Goal: Information Seeking & Learning: Learn about a topic

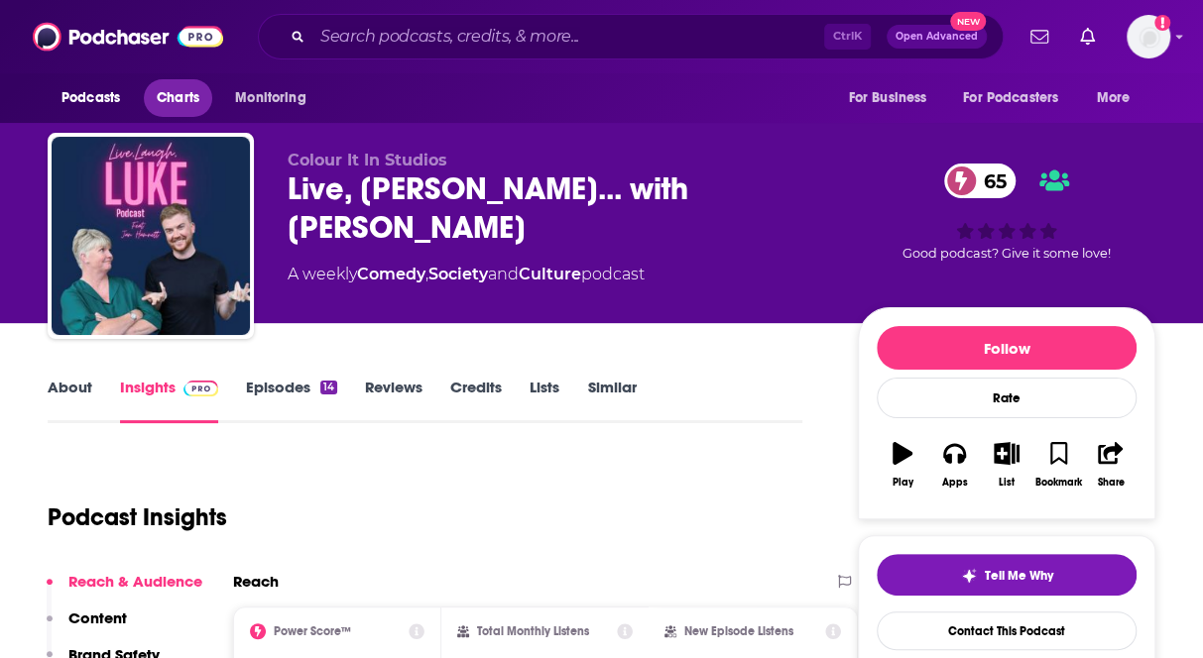
click at [171, 97] on span "Charts" at bounding box center [178, 98] width 43 height 28
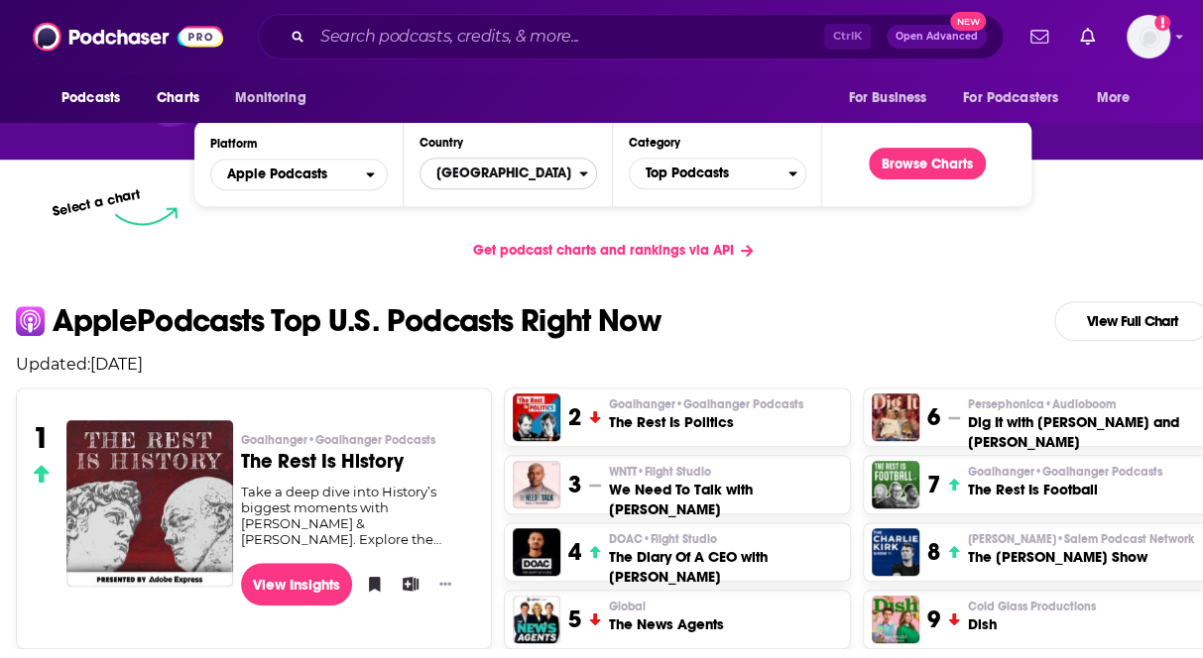
click at [501, 170] on span "United States" at bounding box center [499, 174] width 159 height 34
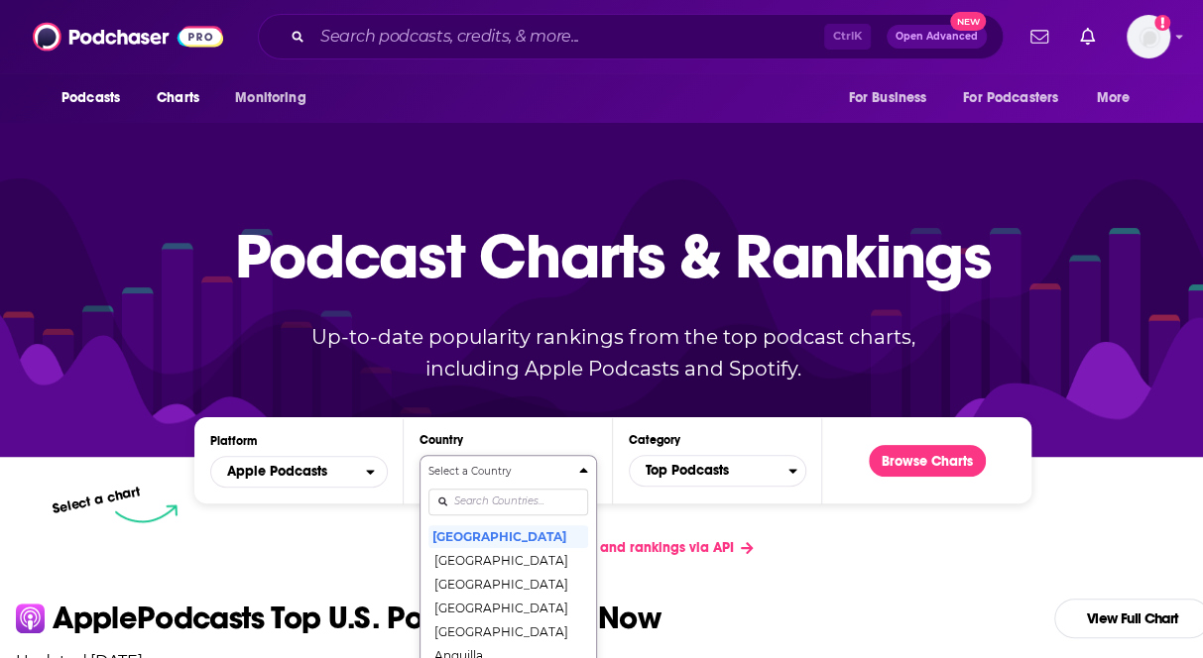
scroll to position [173, 0]
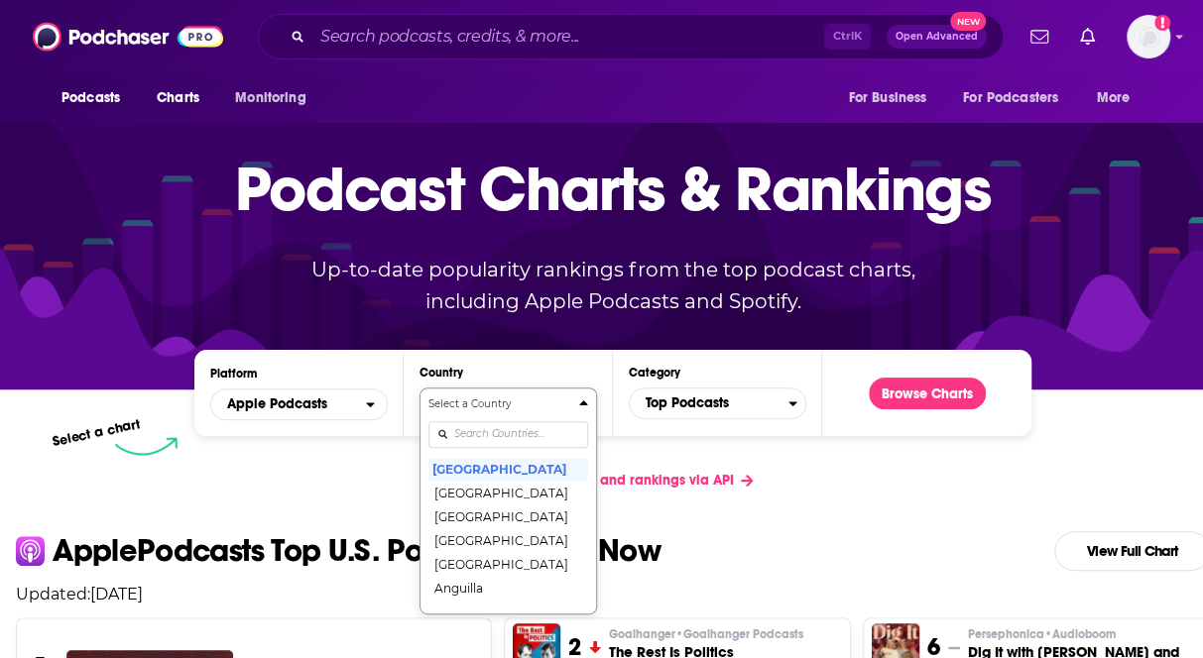
click at [466, 501] on div "Select a Country [GEOGRAPHIC_DATA] [GEOGRAPHIC_DATA] [GEOGRAPHIC_DATA] [GEOGRAP…" at bounding box center [508, 501] width 160 height 209
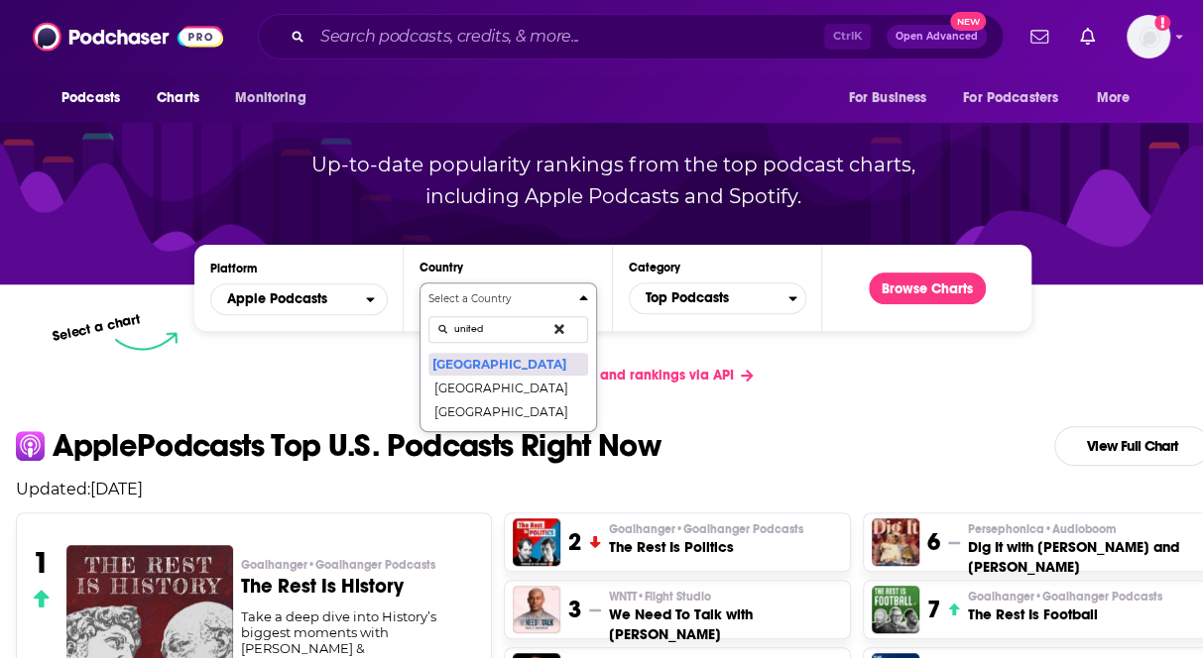
click at [419, 283] on button "Select a Country united [GEOGRAPHIC_DATA] [GEOGRAPHIC_DATA] [GEOGRAPHIC_DATA]" at bounding box center [508, 358] width 178 height 150
type input "united k"
click at [521, 366] on button "[GEOGRAPHIC_DATA]" at bounding box center [508, 364] width 160 height 24
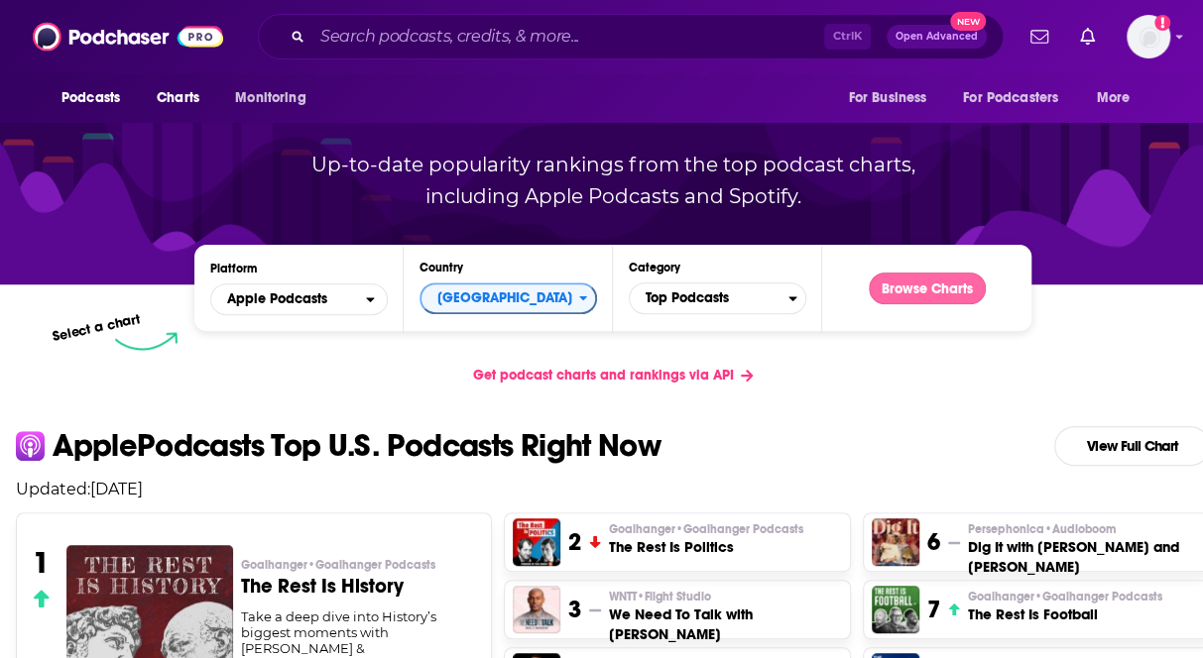
click at [932, 292] on button "Browse Charts" at bounding box center [927, 289] width 117 height 32
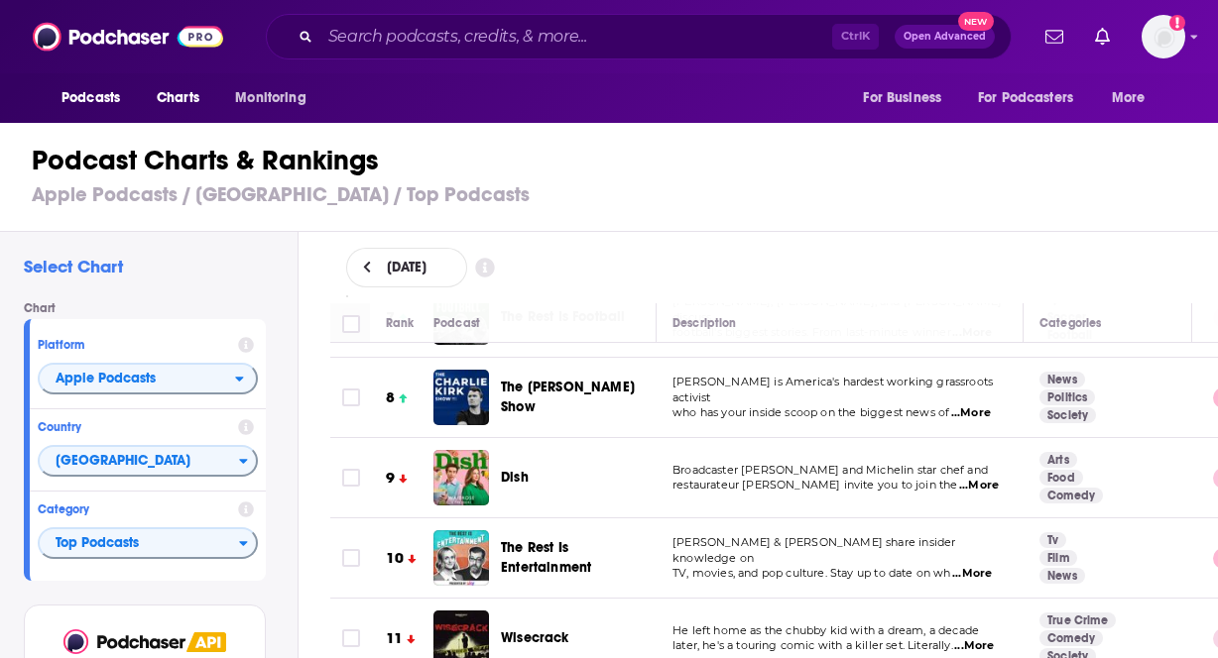
scroll to position [595, 0]
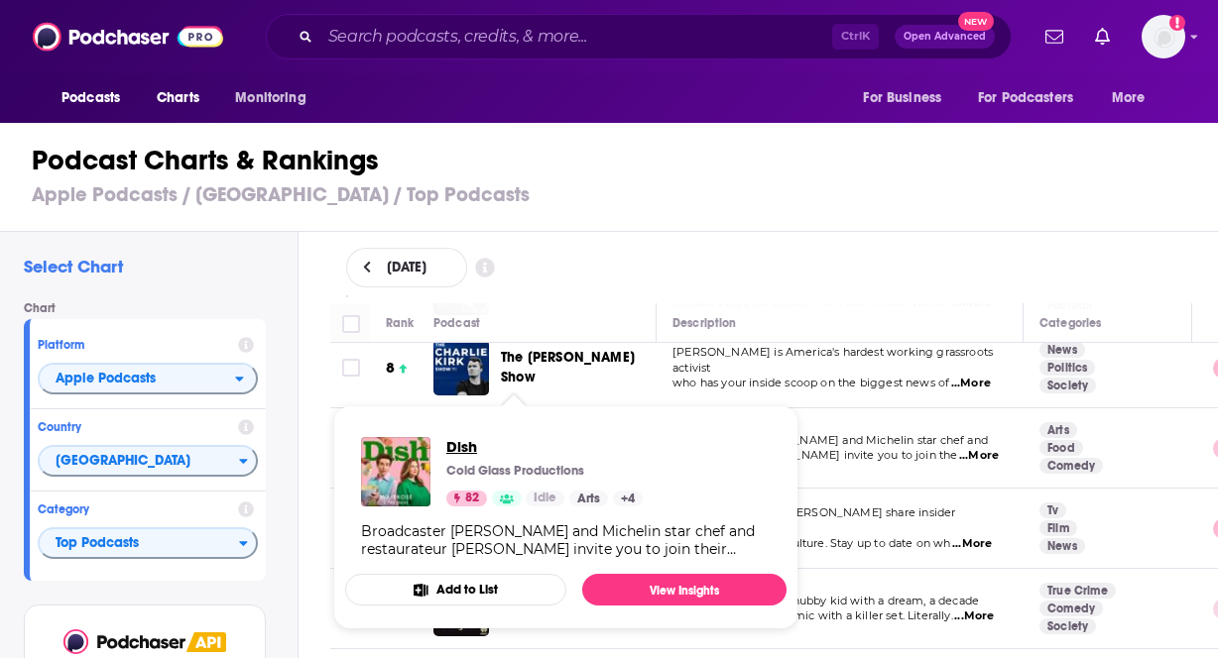
click at [460, 445] on span "Dish" at bounding box center [544, 446] width 196 height 19
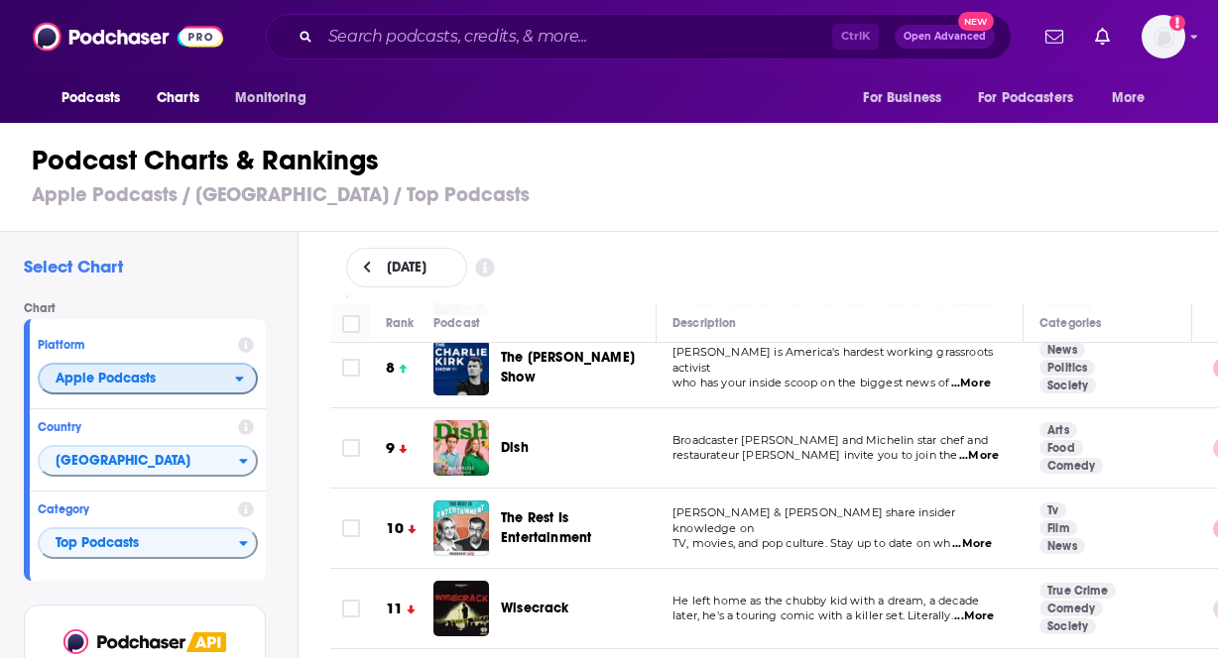
click at [161, 381] on span "Apple Podcasts" at bounding box center [137, 380] width 195 height 34
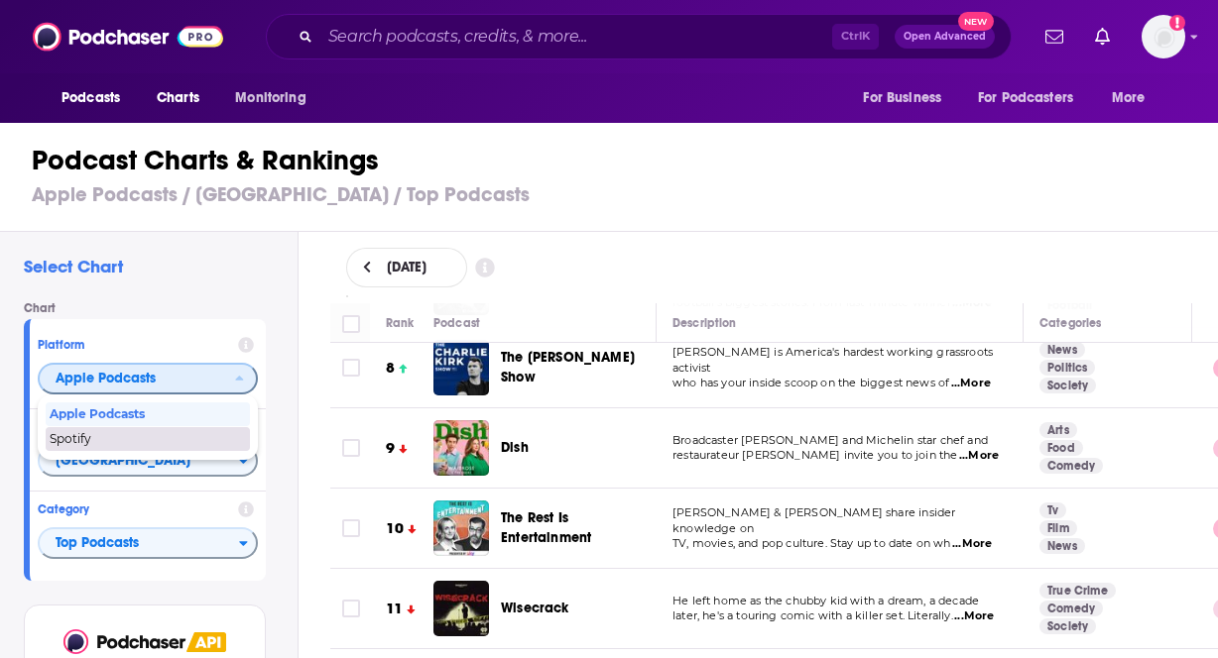
click at [131, 431] on div "Spotify" at bounding box center [148, 439] width 204 height 24
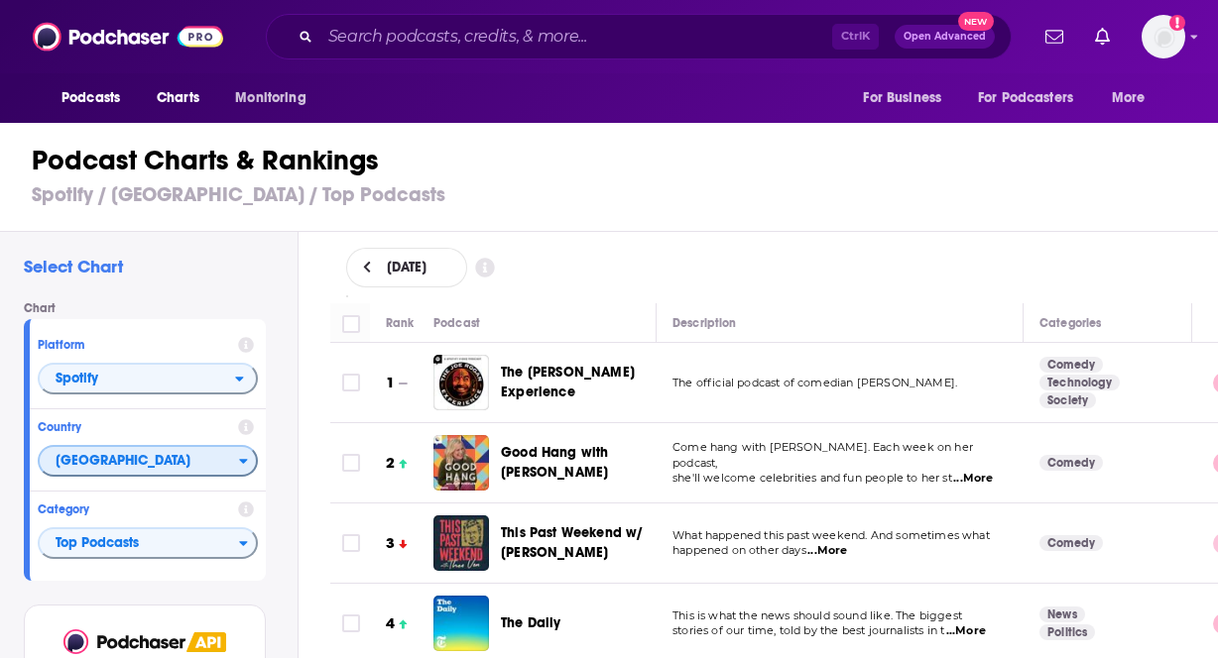
click at [192, 447] on span "[GEOGRAPHIC_DATA]" at bounding box center [139, 462] width 199 height 34
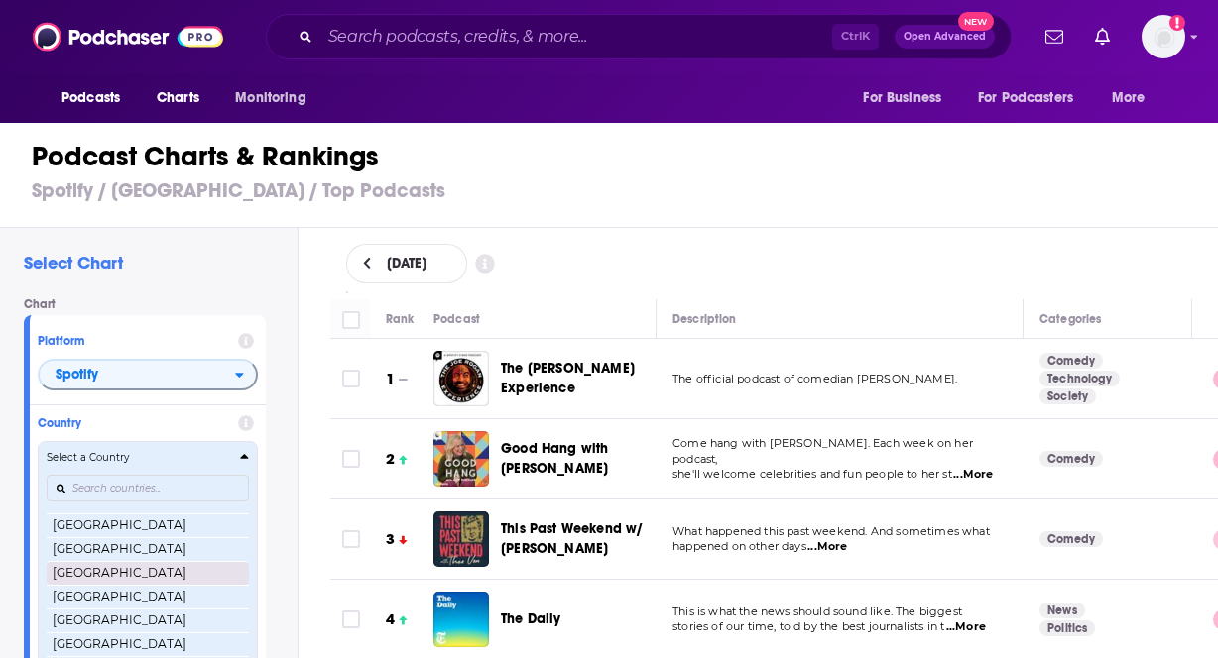
scroll to position [470, 0]
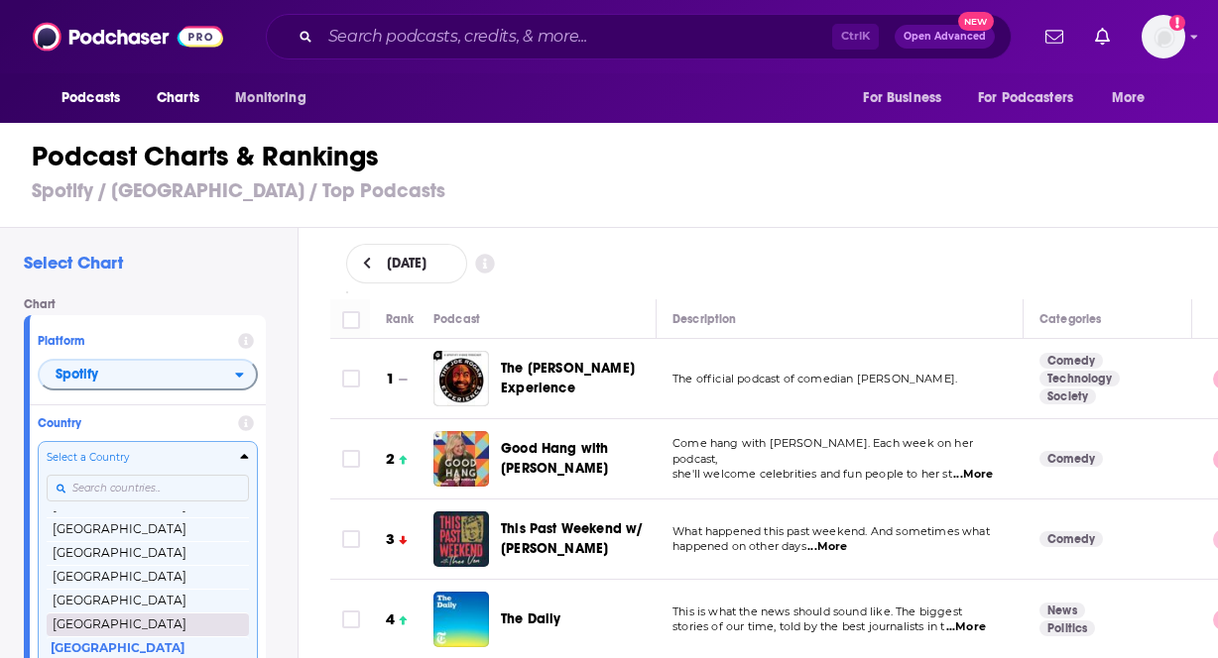
click at [153, 613] on button "[GEOGRAPHIC_DATA]" at bounding box center [148, 625] width 202 height 24
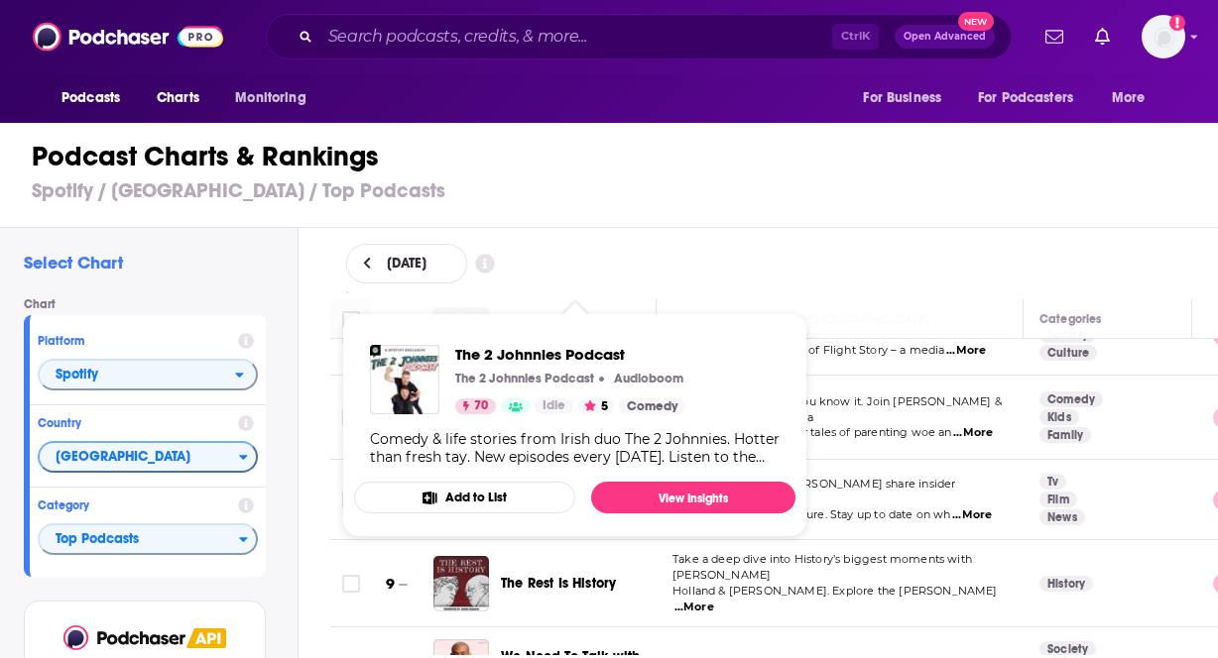
scroll to position [496, 0]
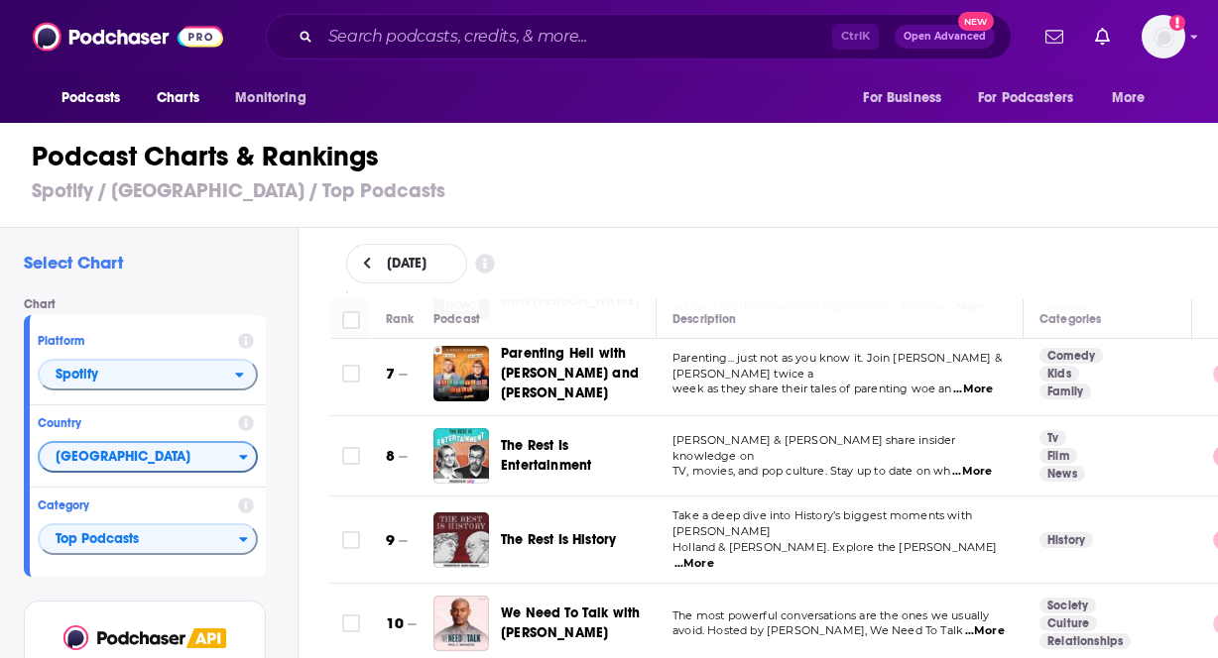
click at [758, 160] on h1 "Podcast Charts & Rankings" at bounding box center [617, 157] width 1171 height 36
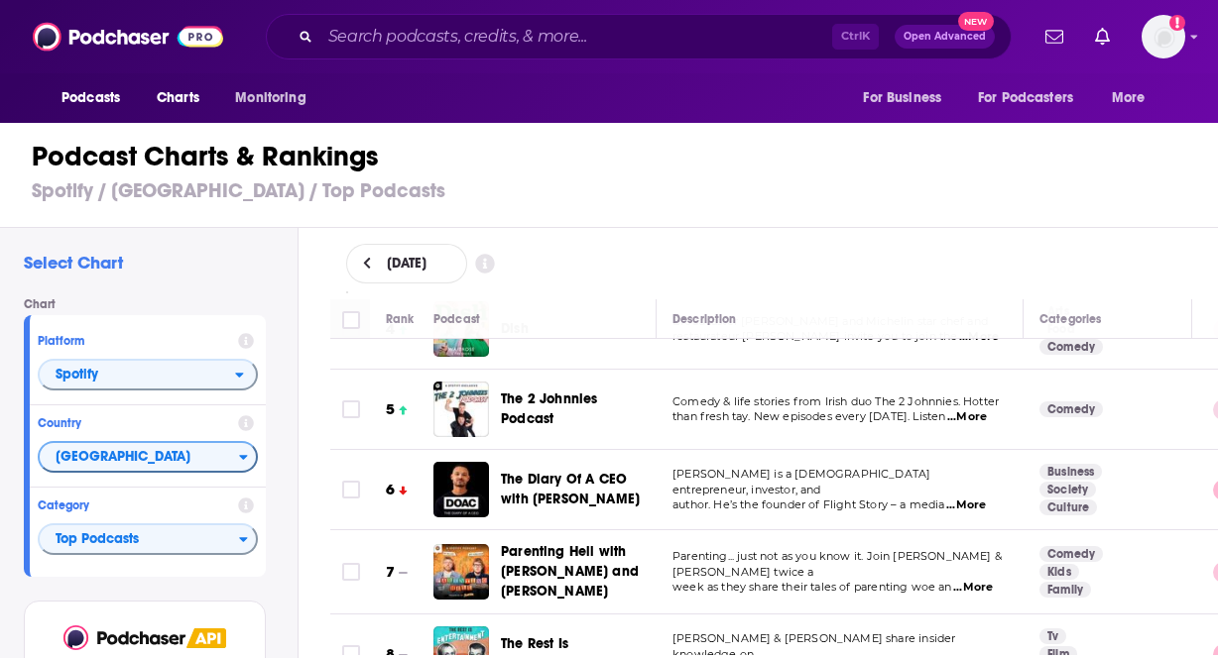
scroll to position [0, 0]
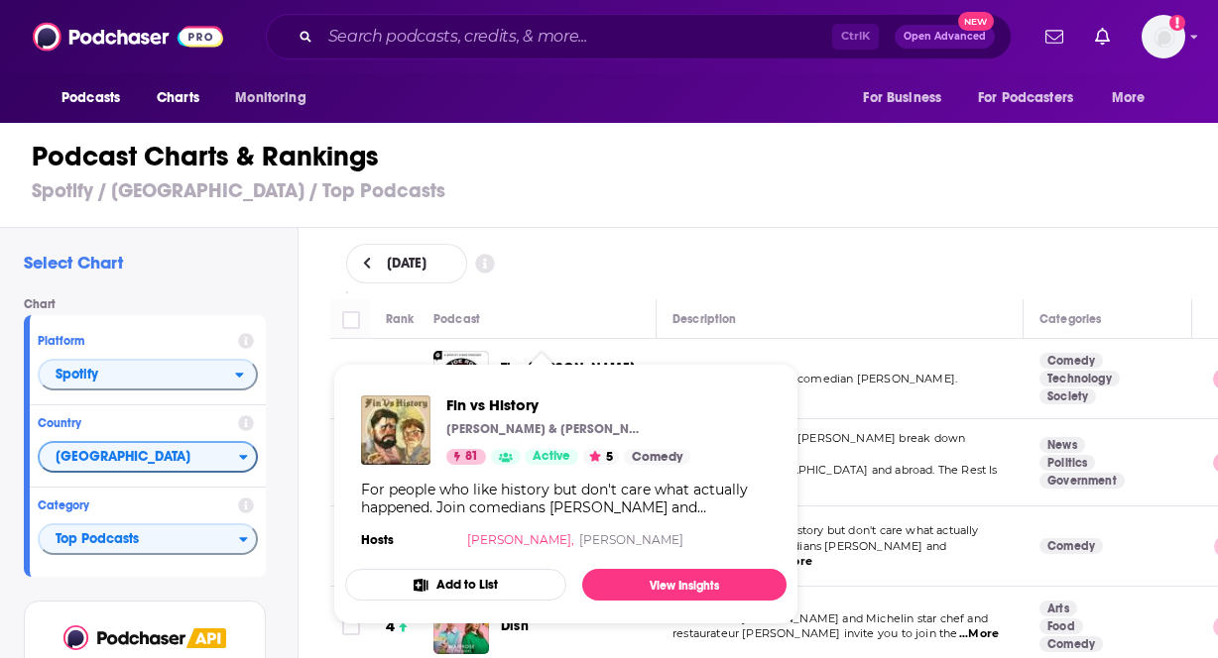
click at [524, 536] on link "Fin Taylor," at bounding box center [520, 540] width 107 height 15
click at [475, 405] on span "Fin vs History" at bounding box center [568, 405] width 244 height 19
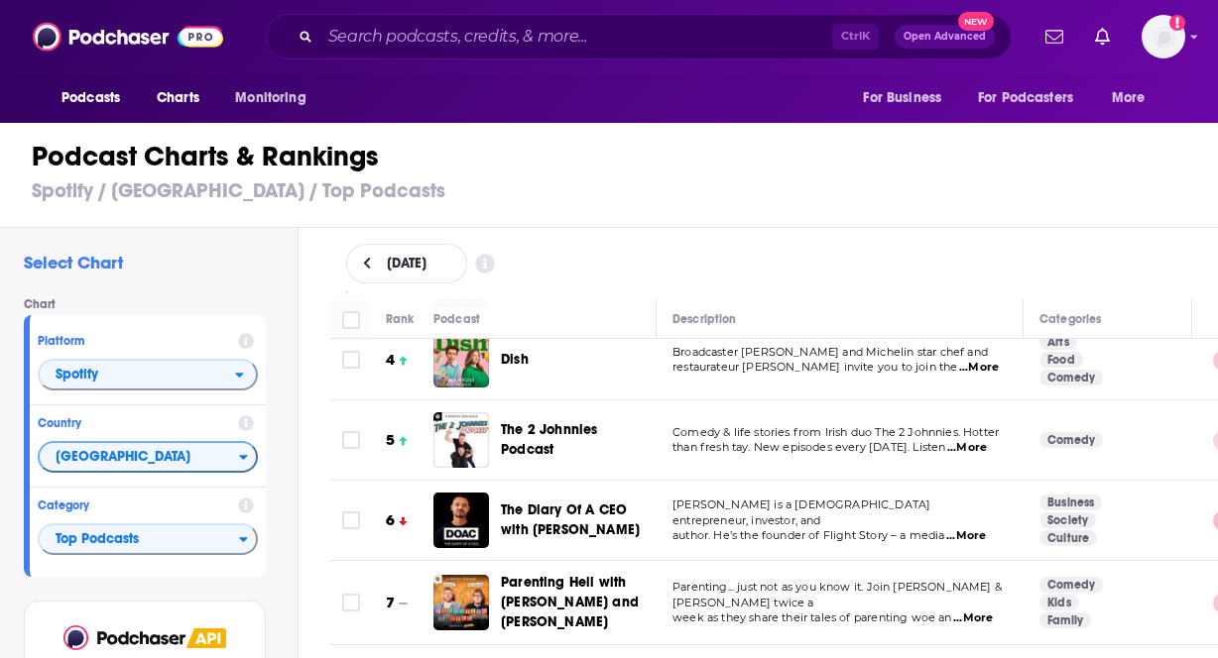
scroll to position [298, 0]
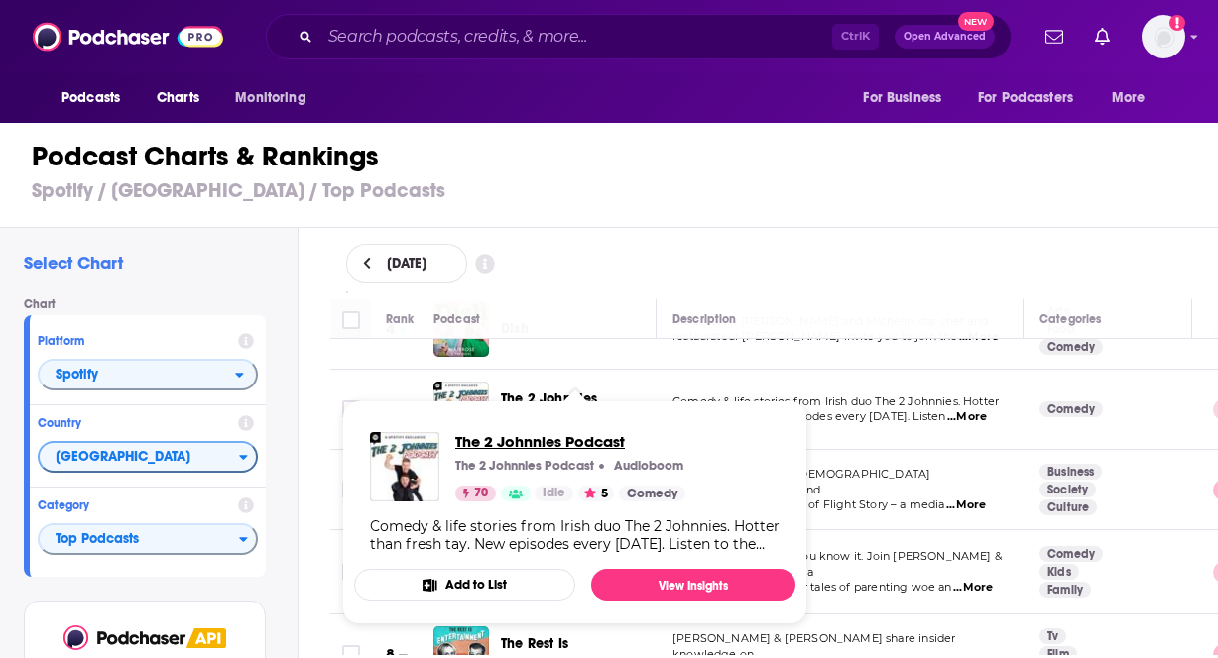
click at [530, 437] on span "The 2 Johnnies Podcast" at bounding box center [570, 441] width 230 height 19
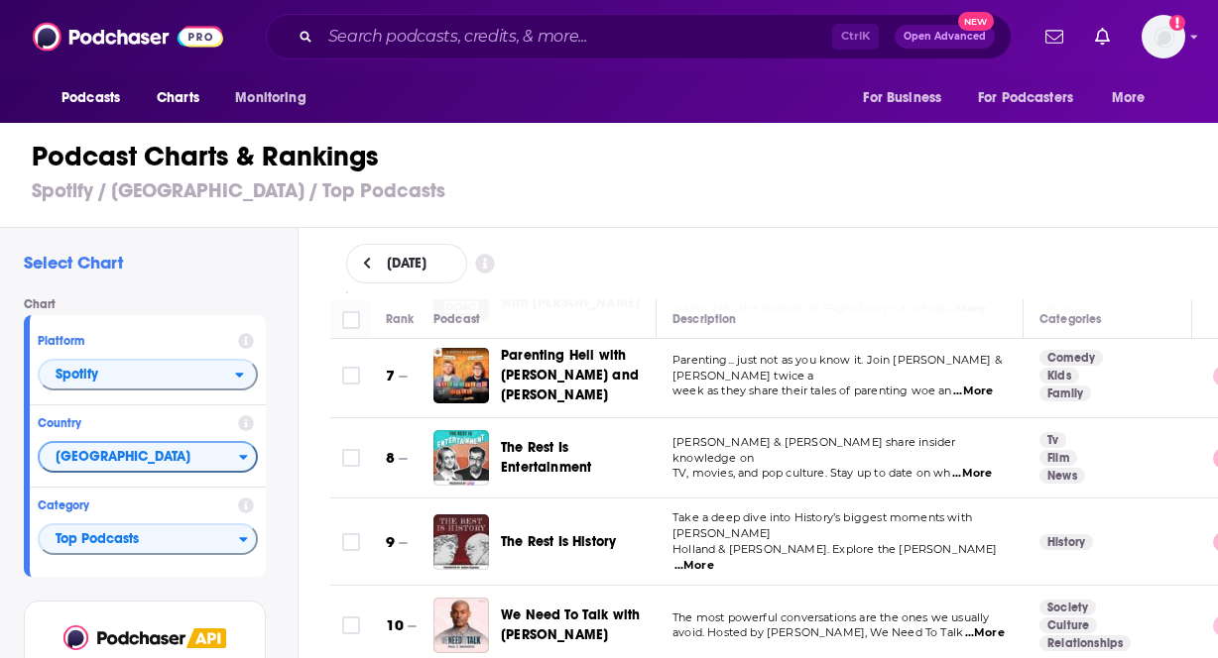
scroll to position [496, 0]
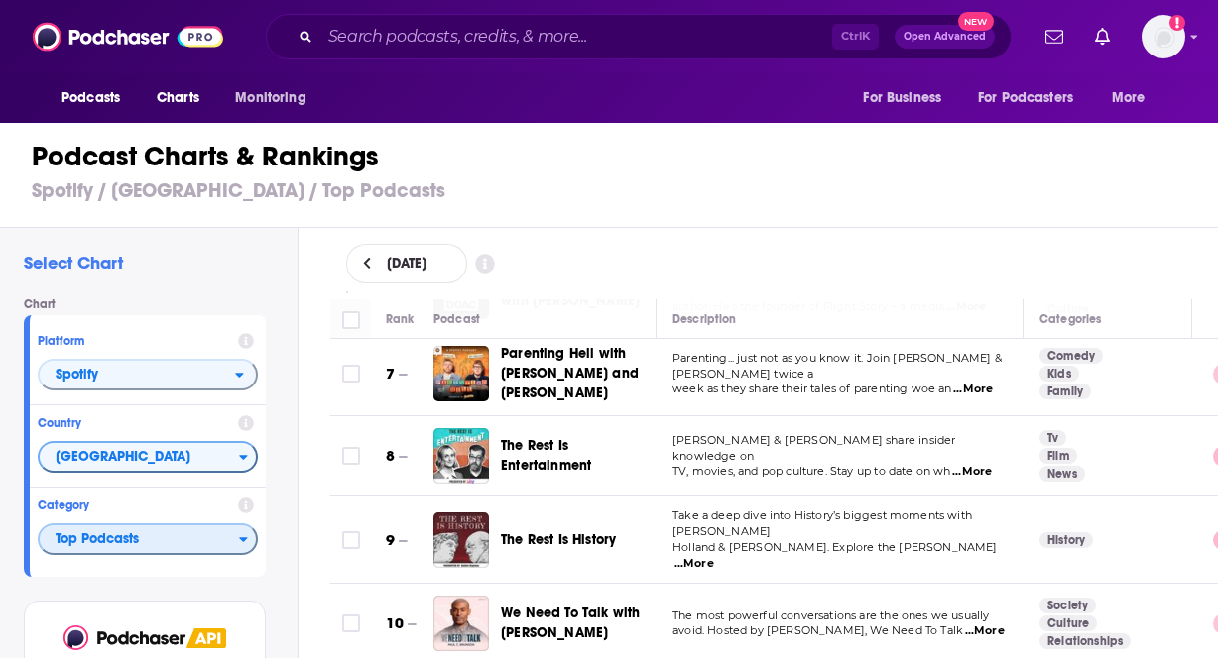
click at [96, 535] on span "Top Podcasts" at bounding box center [139, 541] width 199 height 34
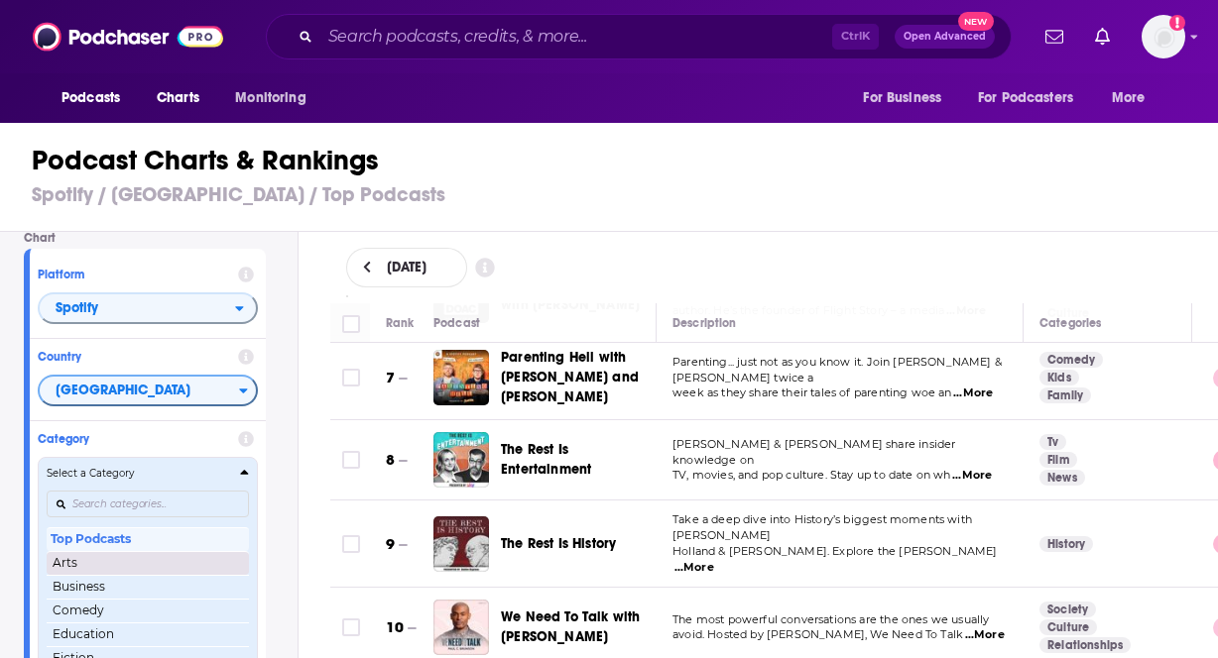
scroll to position [99, 0]
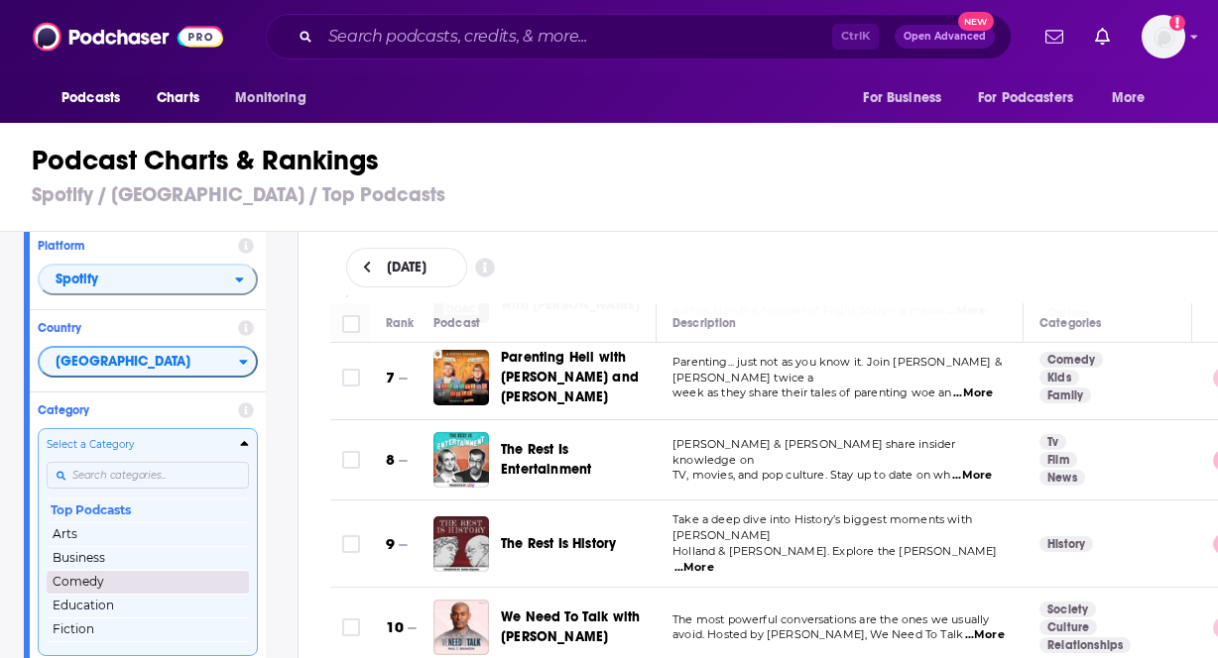
click at [103, 582] on button "Comedy" at bounding box center [148, 582] width 202 height 24
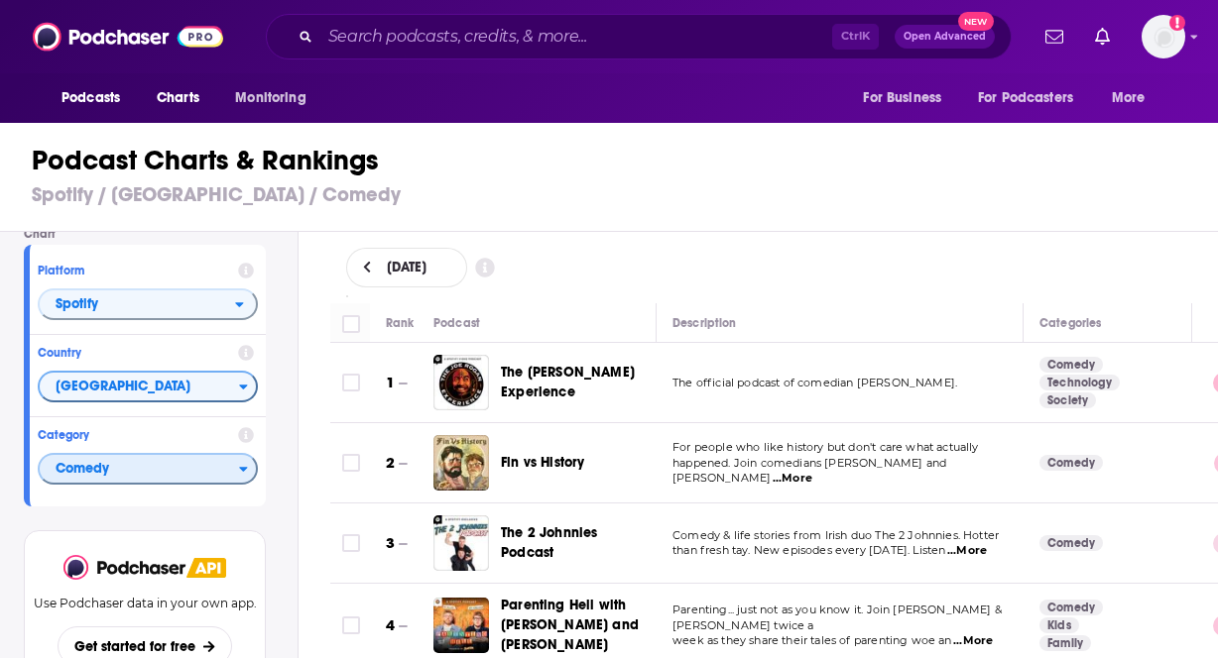
click at [210, 465] on span "Comedy" at bounding box center [139, 470] width 199 height 34
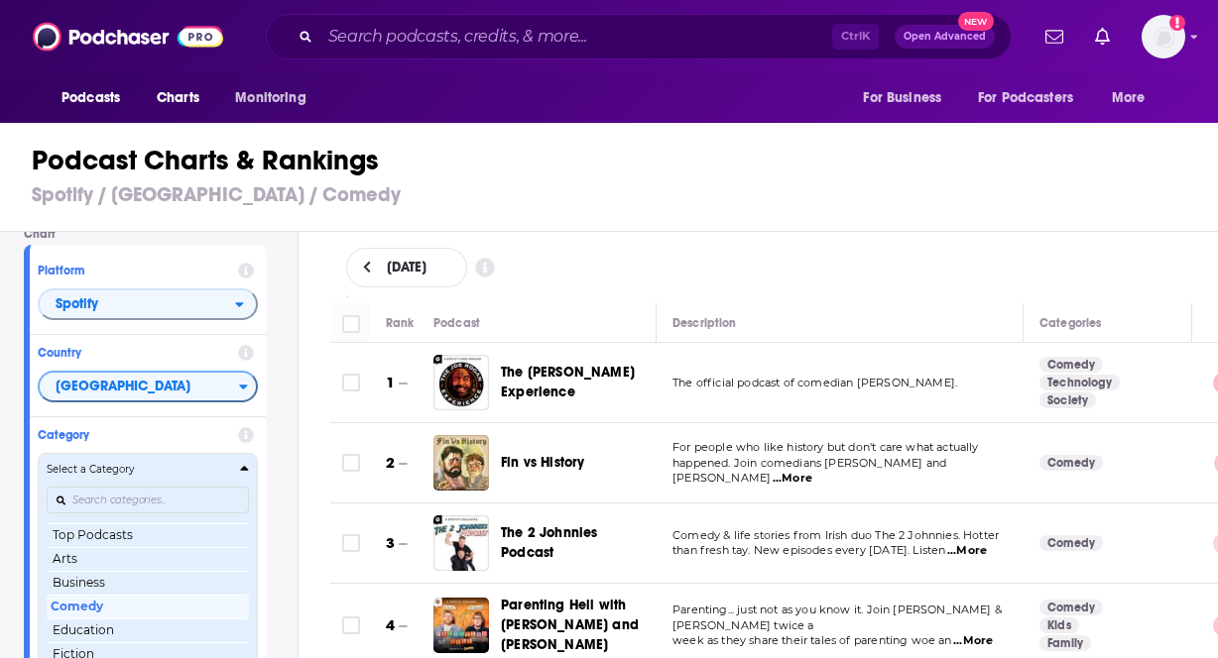
scroll to position [34, 0]
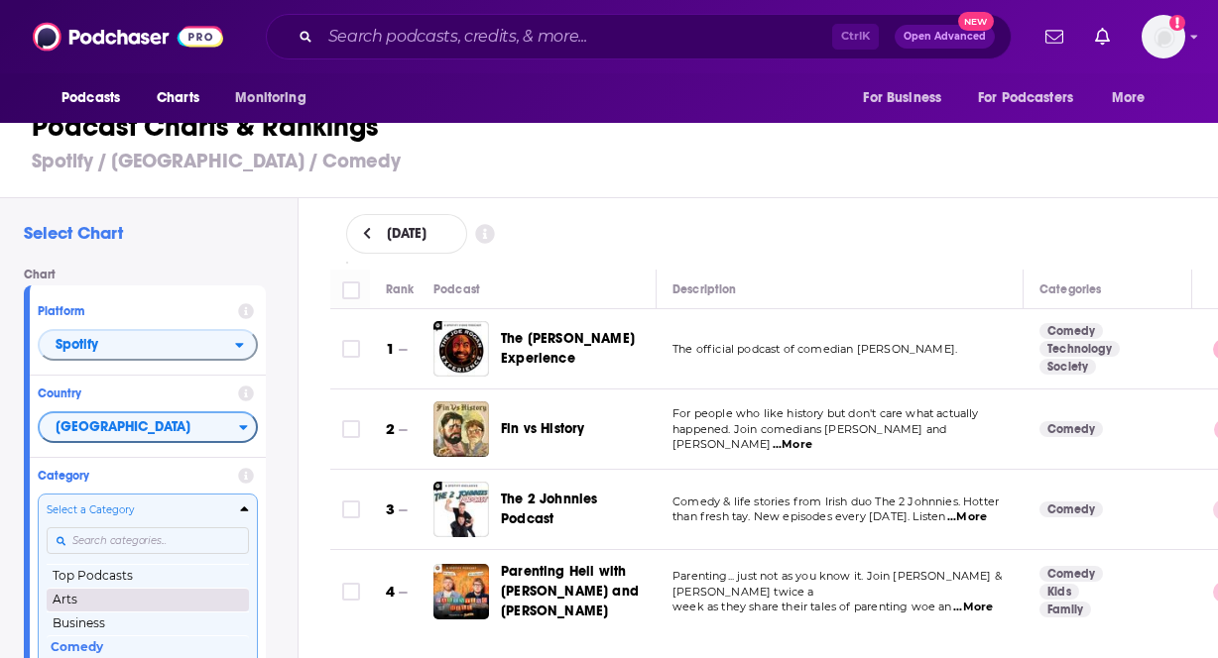
click at [183, 541] on div "Select a Category Top Podcasts Arts Business Comedy Education Fiction Health & …" at bounding box center [148, 607] width 202 height 209
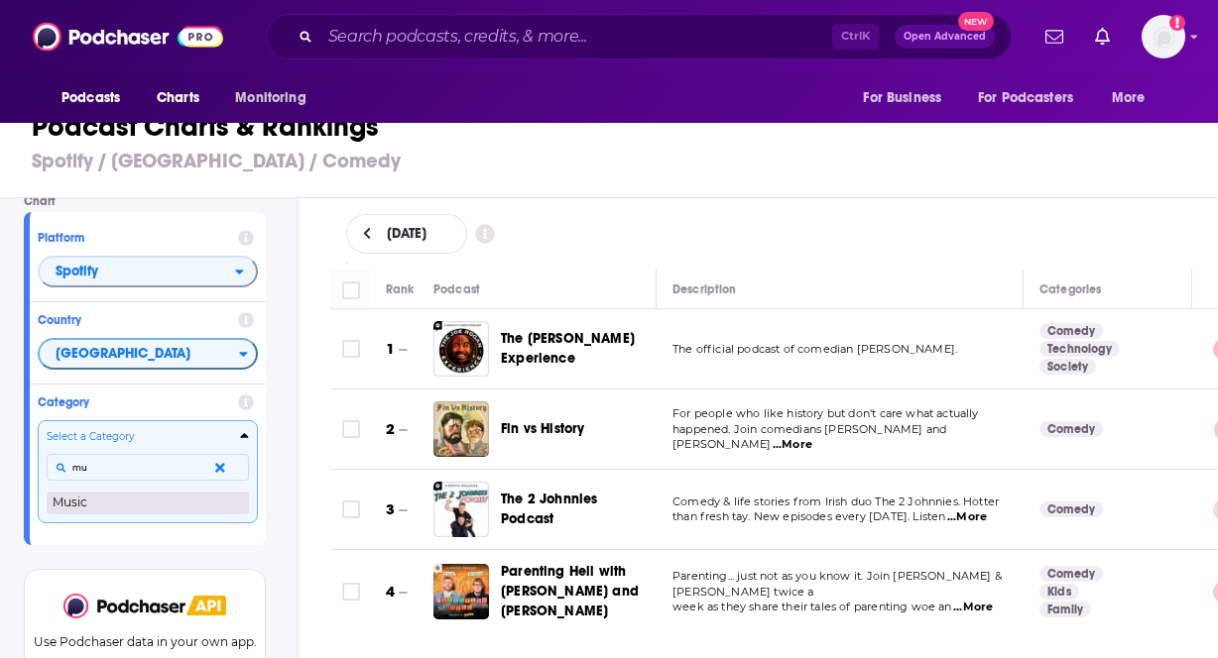
type input "mu"
click at [181, 510] on button "Music" at bounding box center [148, 503] width 202 height 24
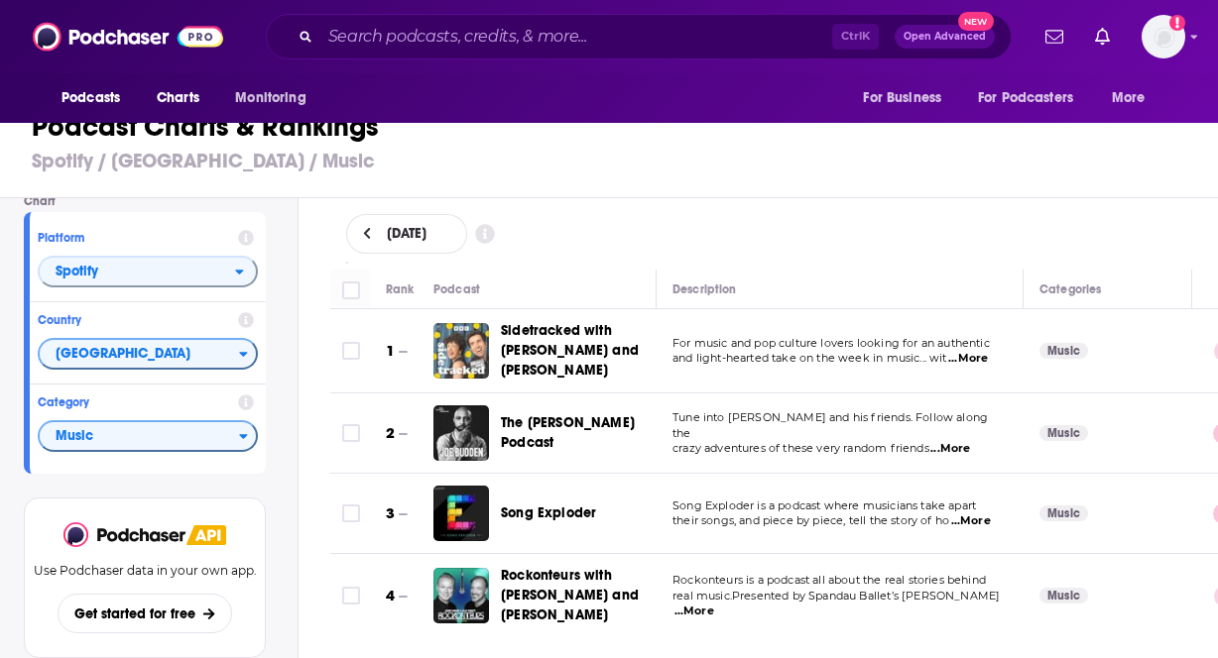
scroll to position [99, 0]
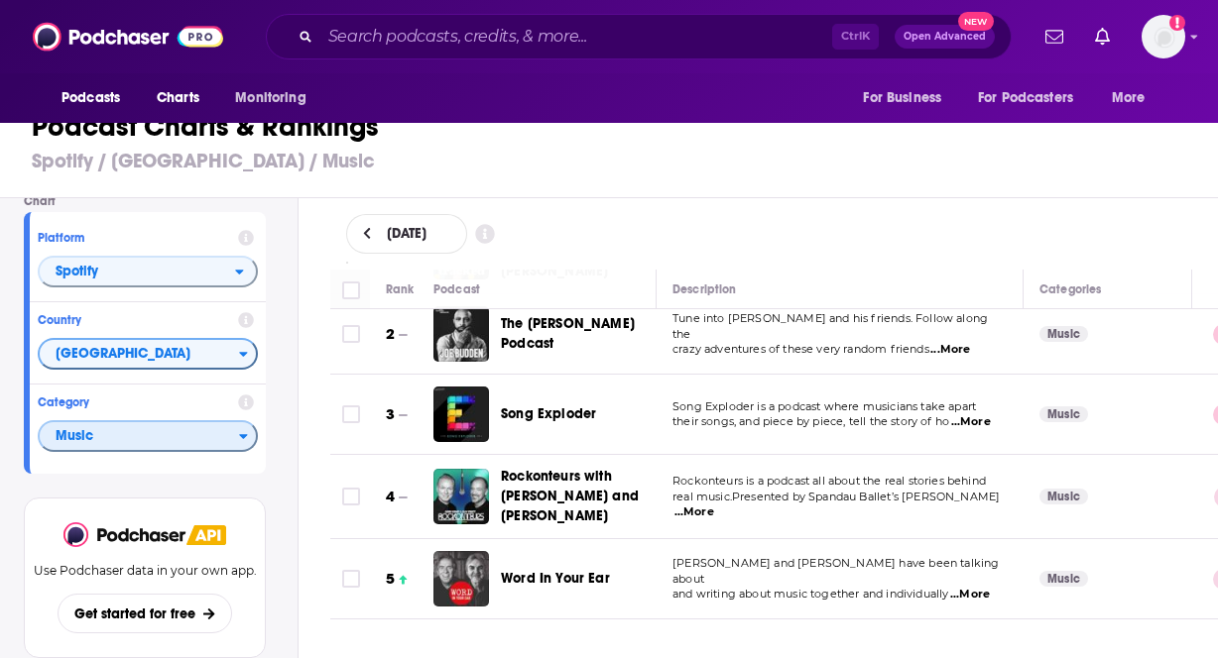
click at [73, 423] on span "Music" at bounding box center [139, 437] width 199 height 34
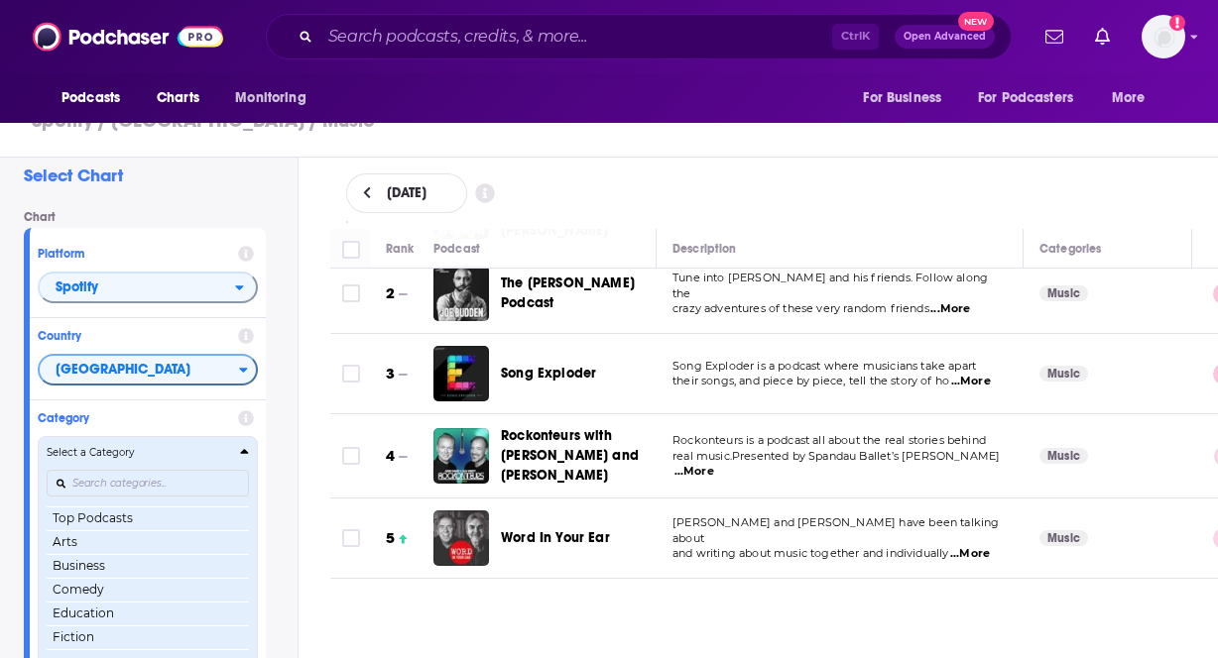
scroll to position [89, 0]
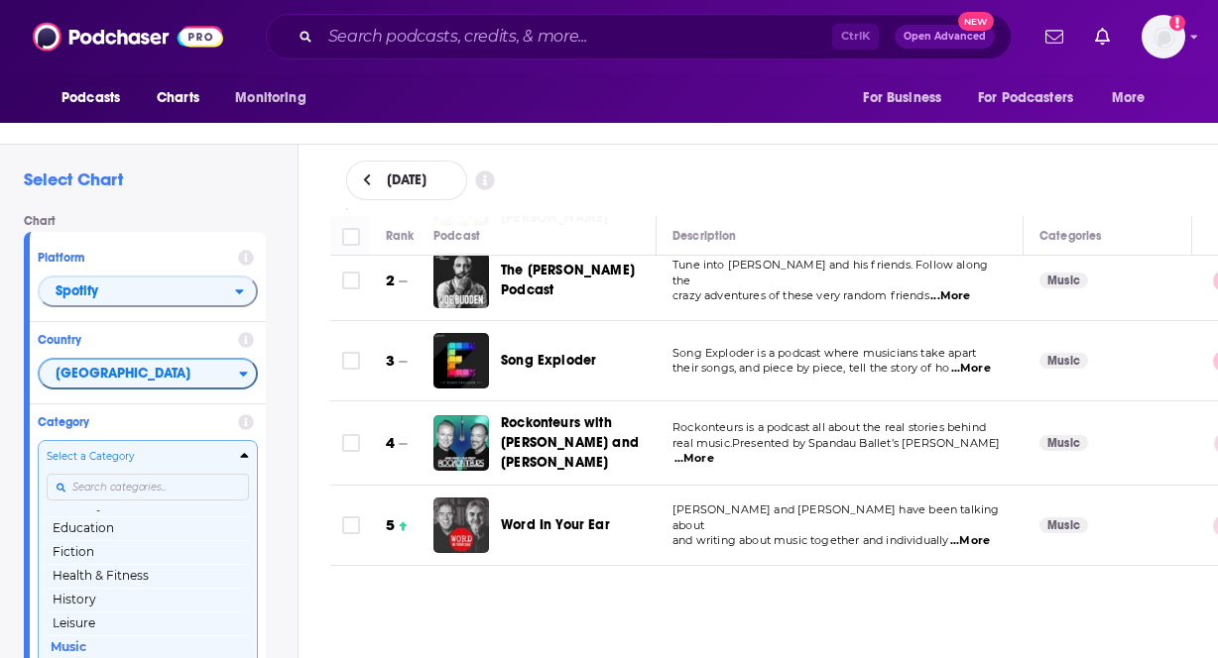
click at [135, 491] on div "Select a Category Top Podcasts Arts Business Comedy Education Fiction Health & …" at bounding box center [148, 553] width 202 height 209
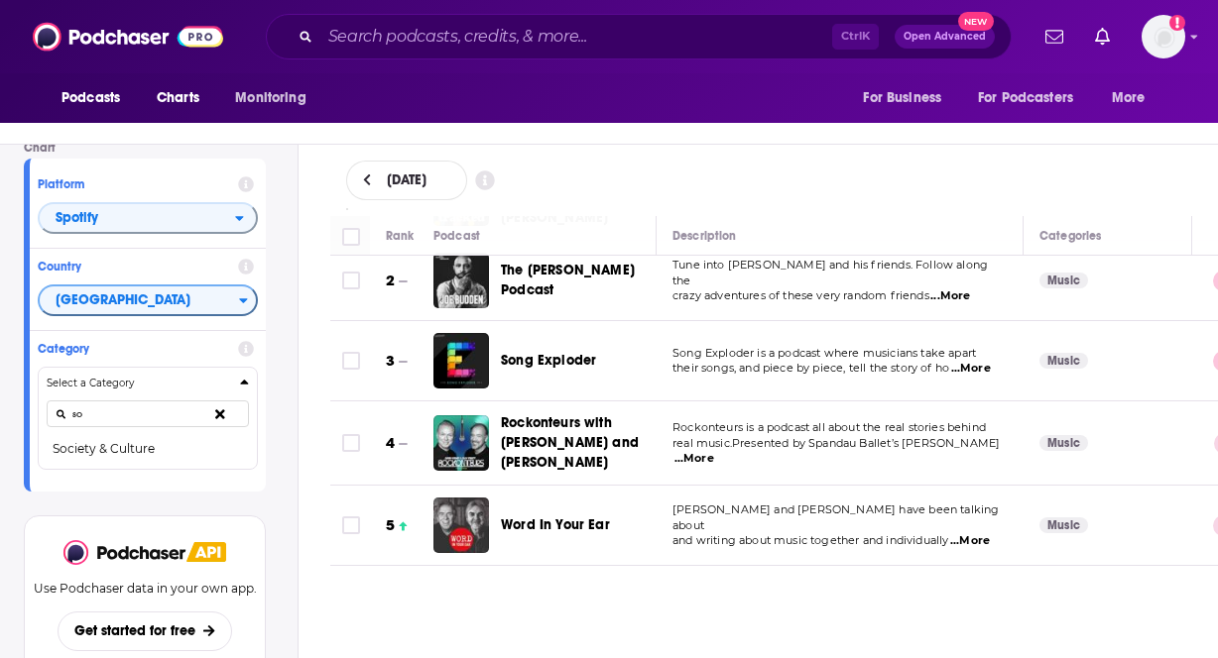
scroll to position [0, 0]
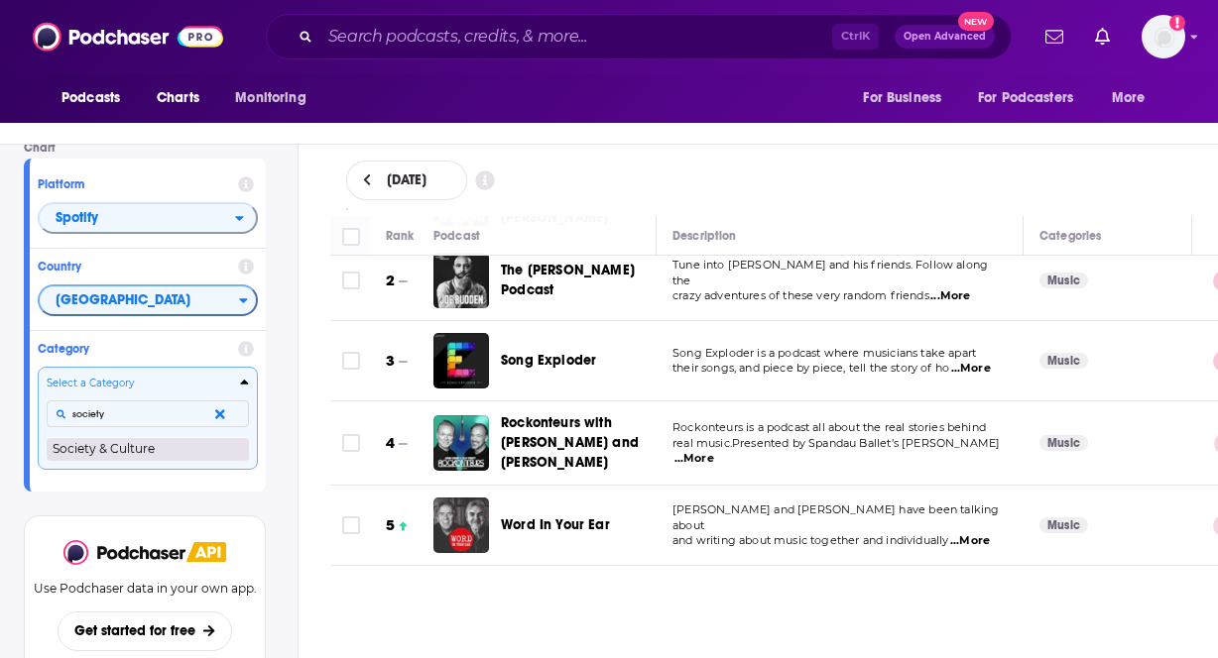
type input "society"
click at [173, 448] on button "Society & Culture" at bounding box center [148, 449] width 202 height 24
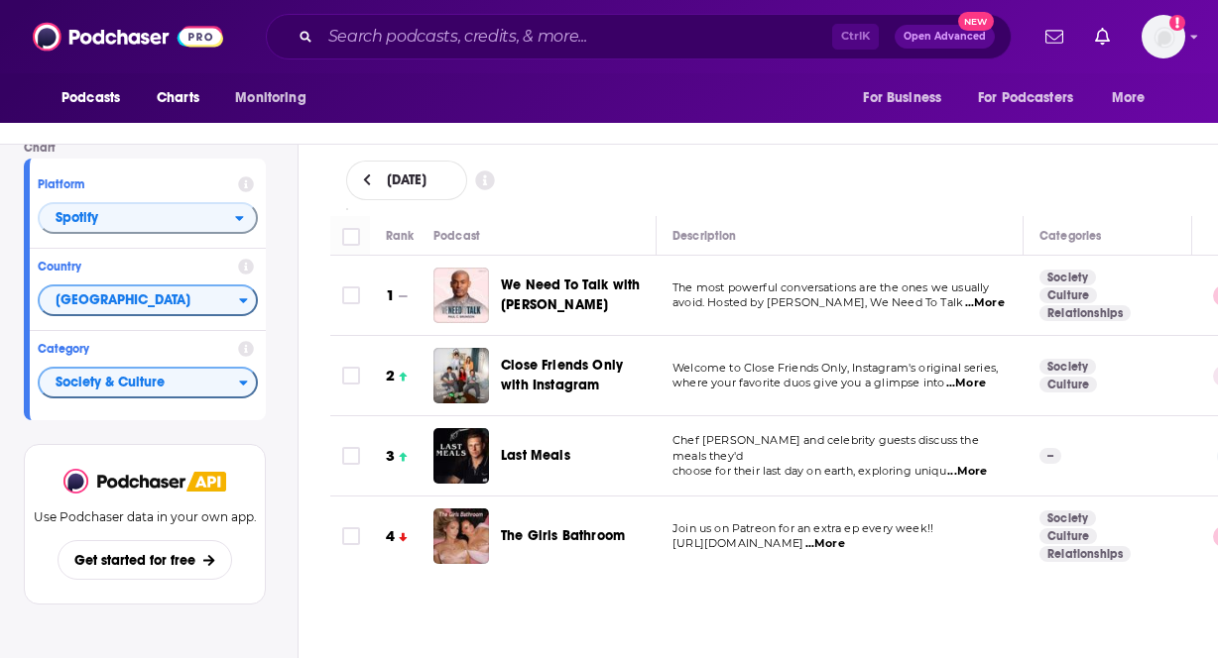
click at [719, 179] on div "[DATE]" at bounding box center [774, 181] width 857 height 40
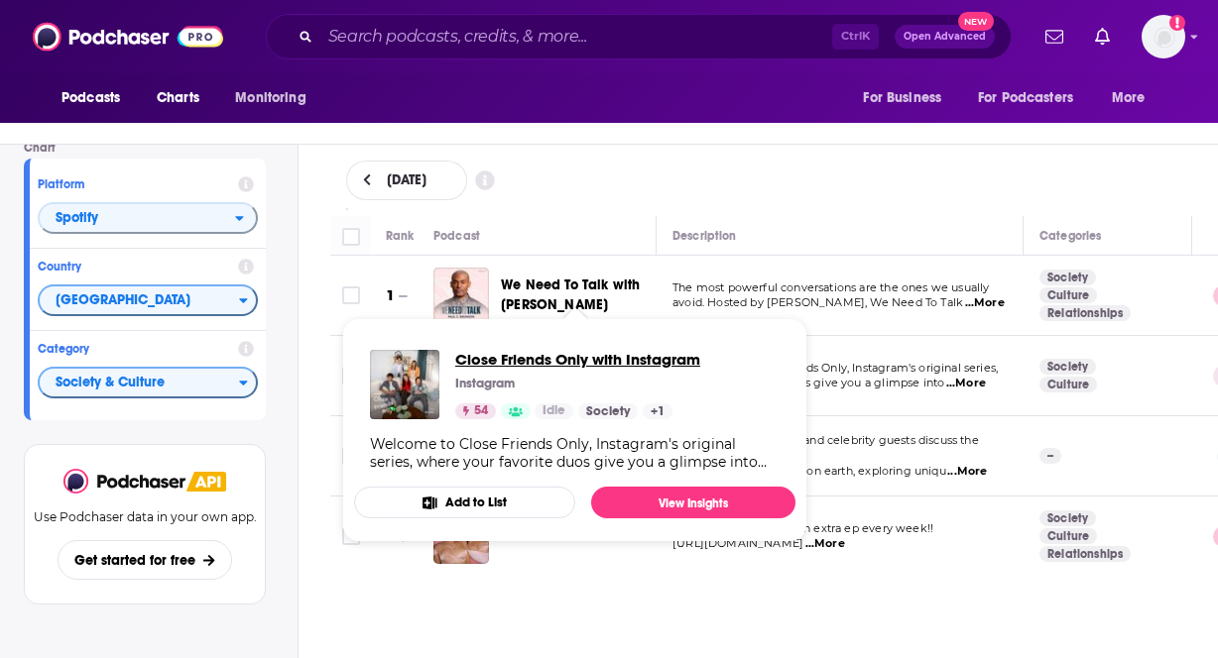
click at [573, 356] on span "Close Friends Only with Instagram" at bounding box center [577, 359] width 245 height 19
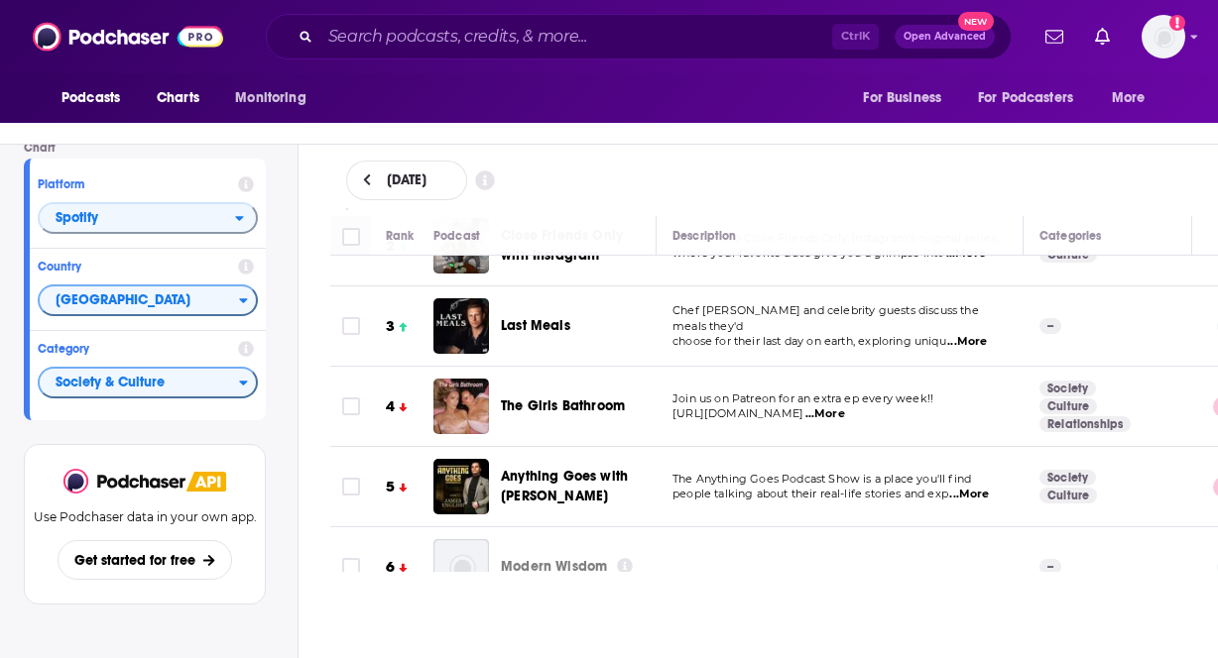
scroll to position [99, 0]
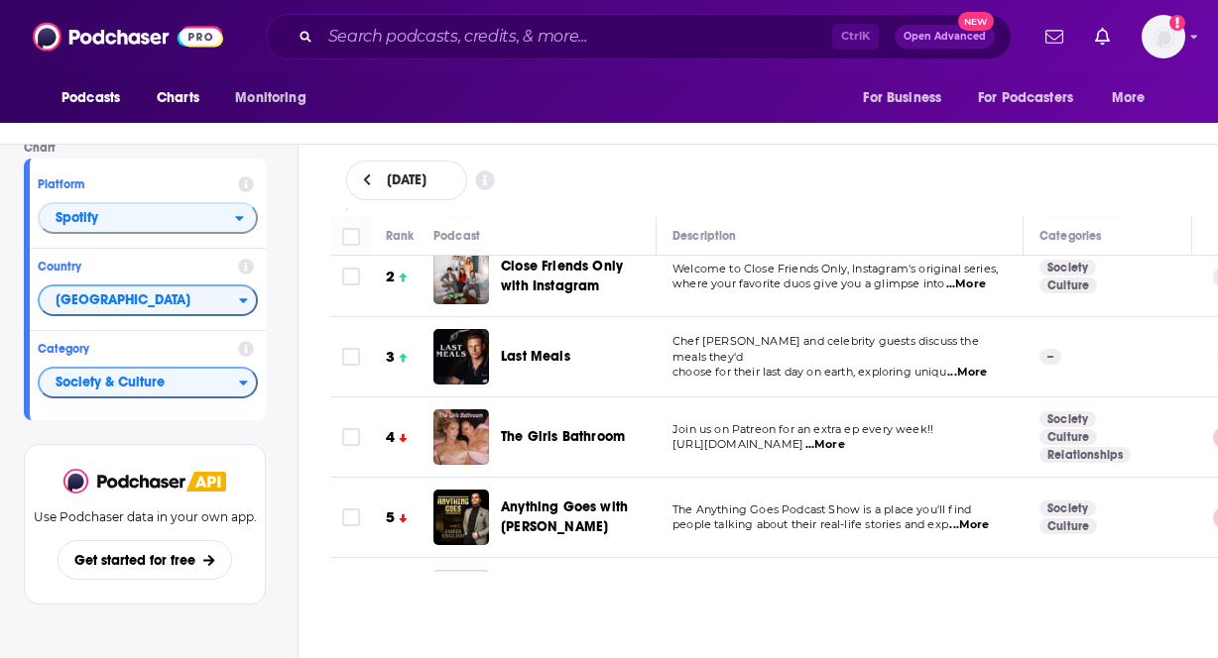
click at [539, 354] on div "Podcasts Charts Monitoring Ctrl K Open Advanced New For Business For Podcasters…" at bounding box center [609, 329] width 1218 height 658
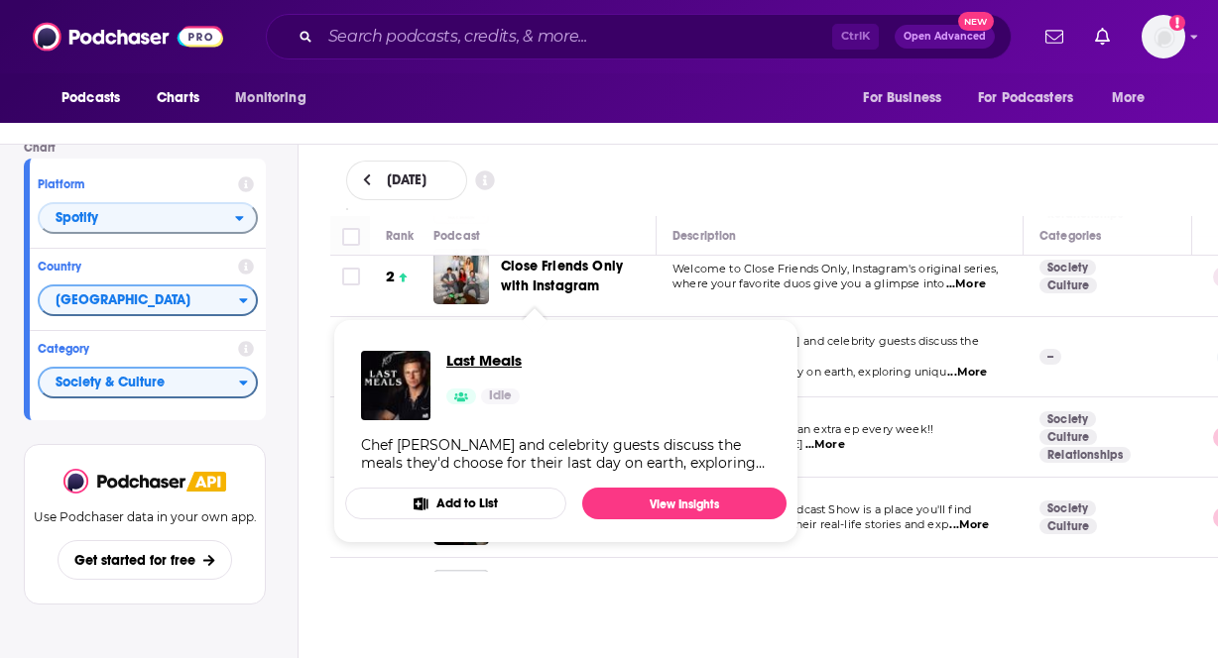
click at [492, 358] on span "Last Meals" at bounding box center [483, 360] width 75 height 19
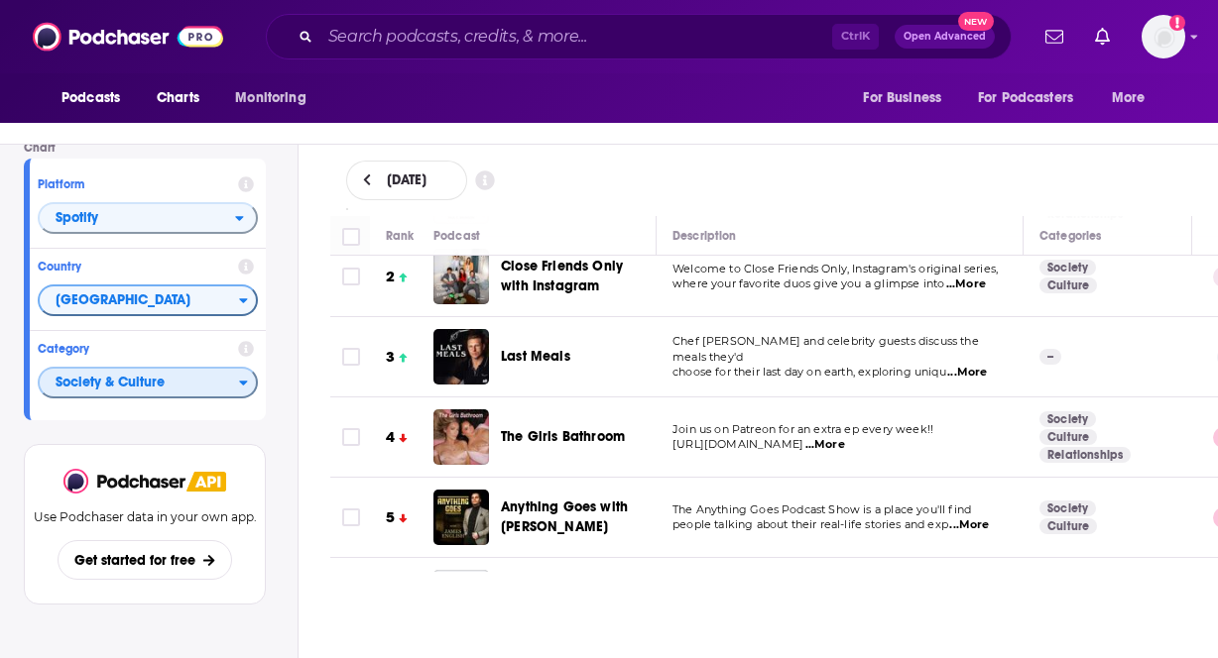
click at [171, 396] on span "Society & Culture" at bounding box center [139, 384] width 199 height 34
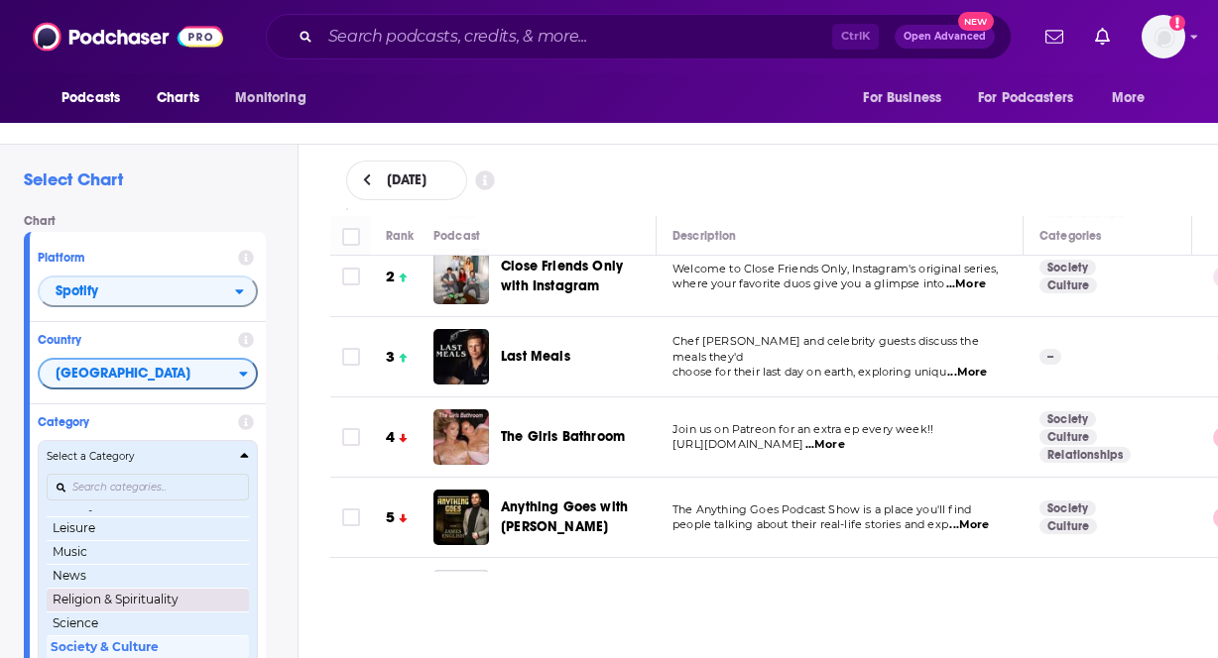
scroll to position [0, 0]
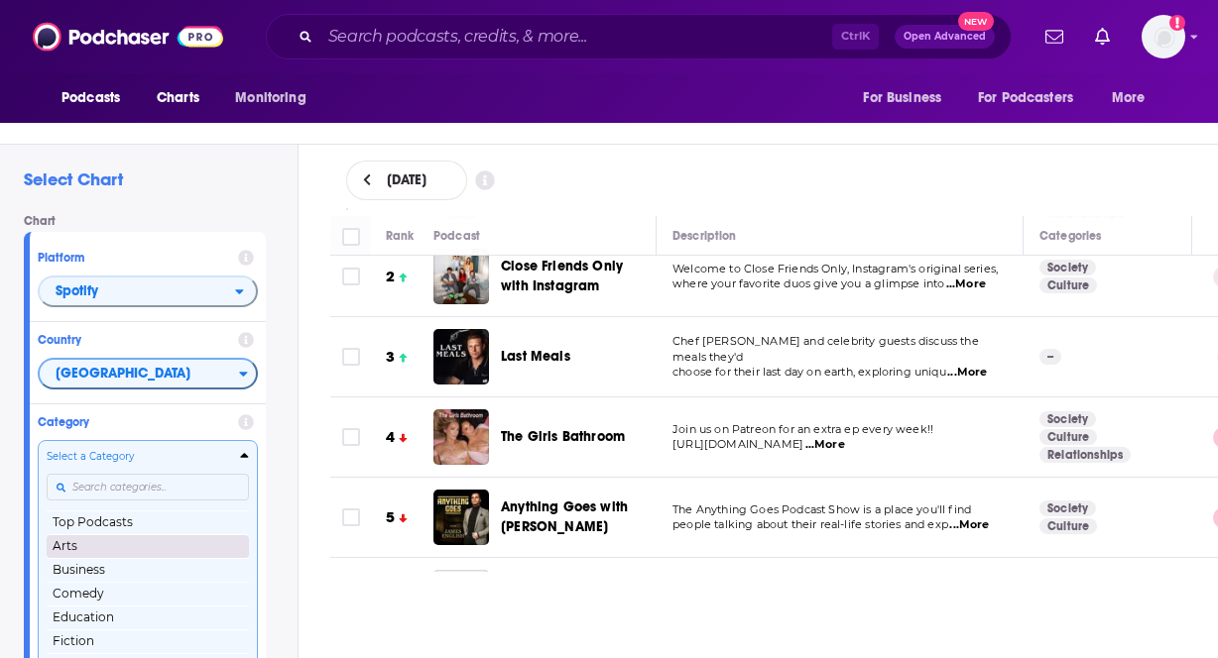
click at [106, 549] on button "Arts" at bounding box center [148, 547] width 202 height 24
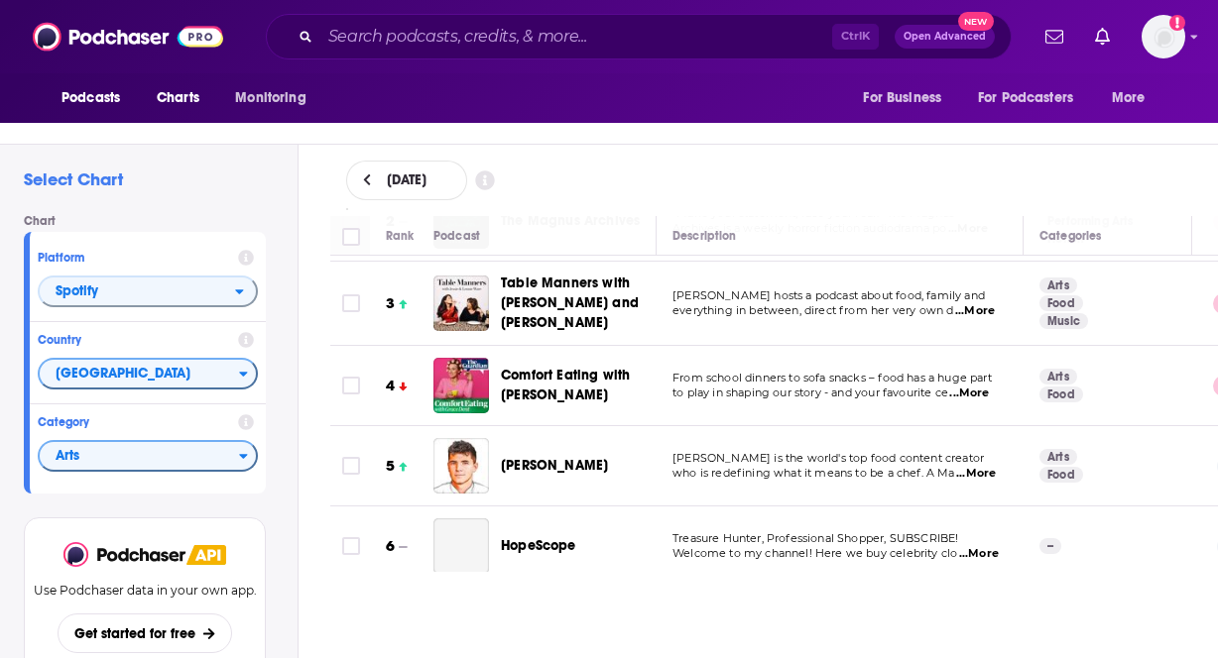
scroll to position [198, 0]
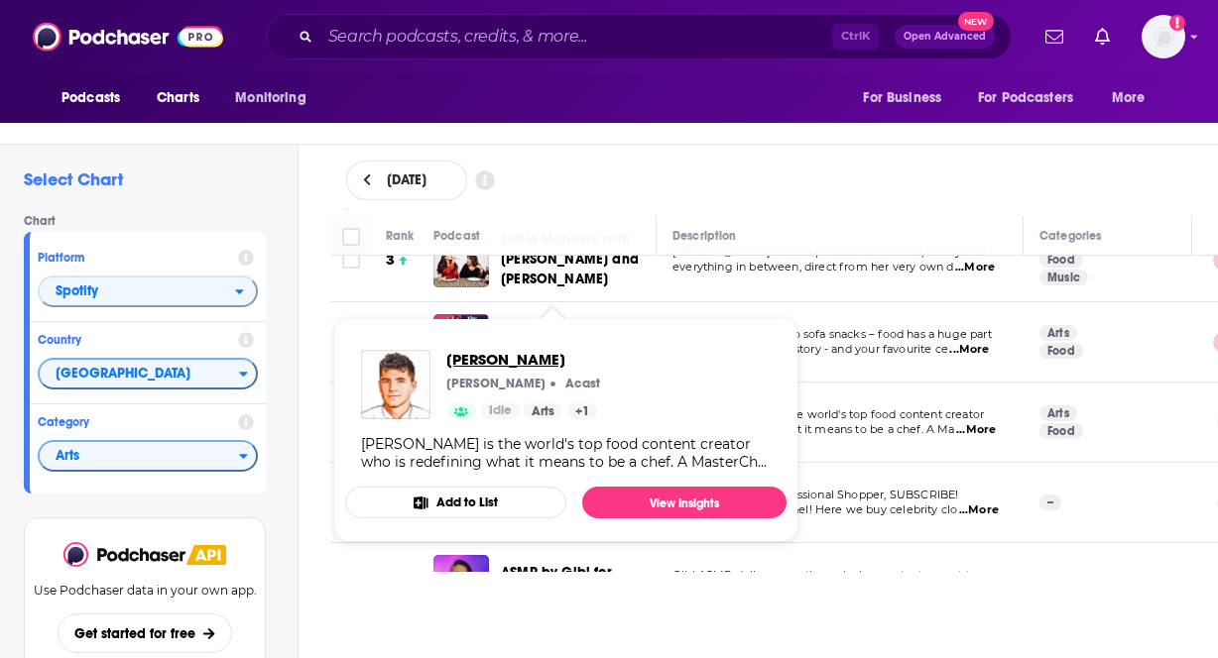
click at [514, 365] on span "Nick DiGiovanni" at bounding box center [523, 359] width 154 height 19
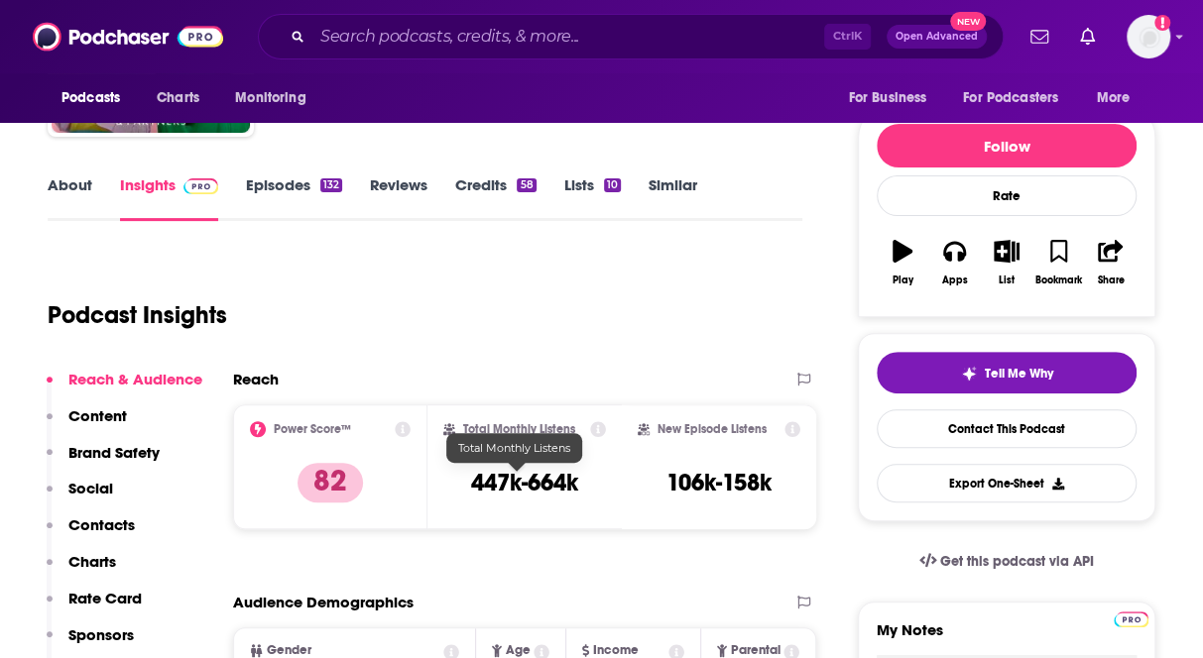
scroll to position [198, 0]
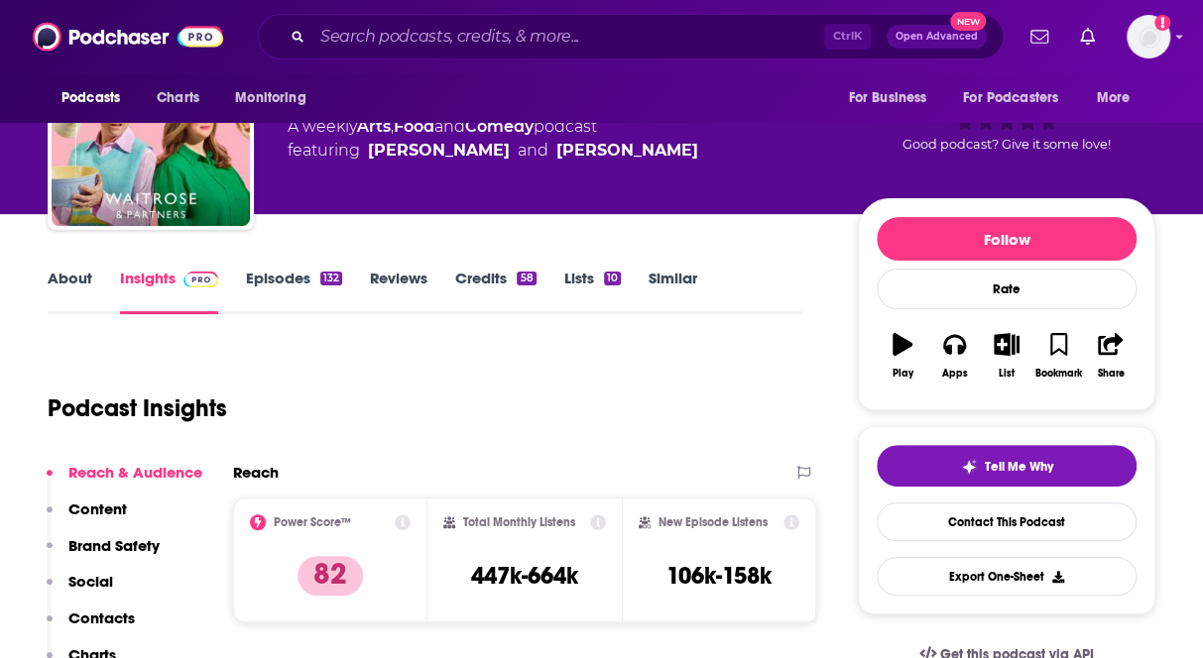
scroll to position [198, 0]
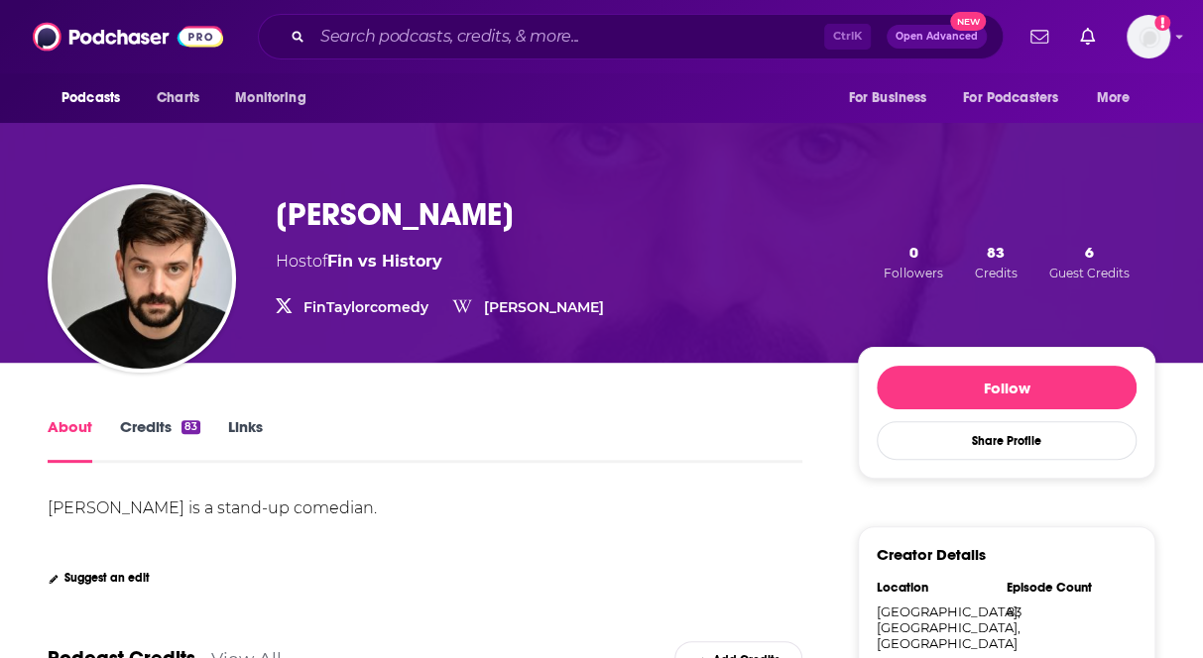
scroll to position [99, 0]
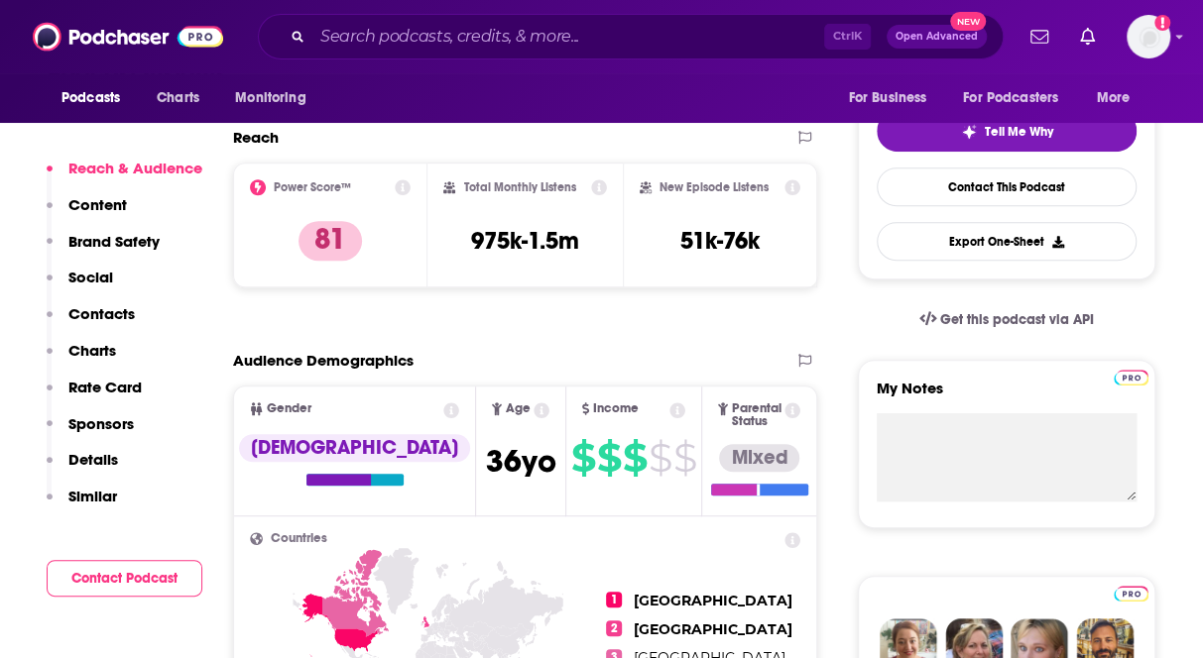
scroll to position [324, 0]
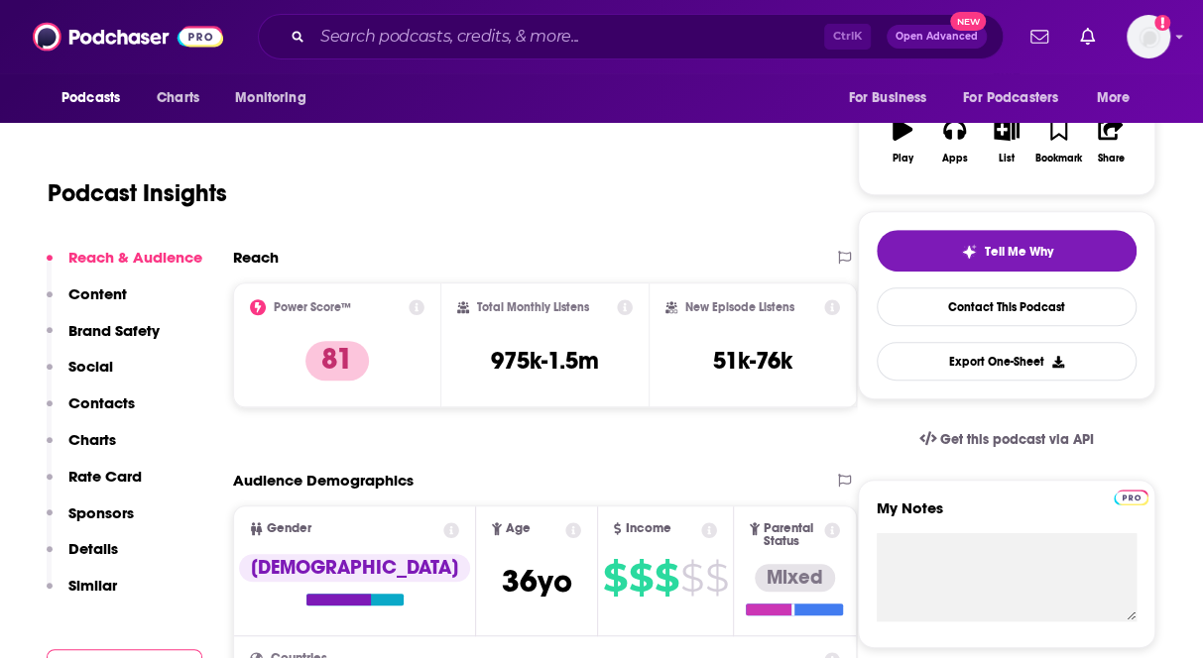
click at [658, 221] on div "Podcast Insights" at bounding box center [417, 181] width 739 height 101
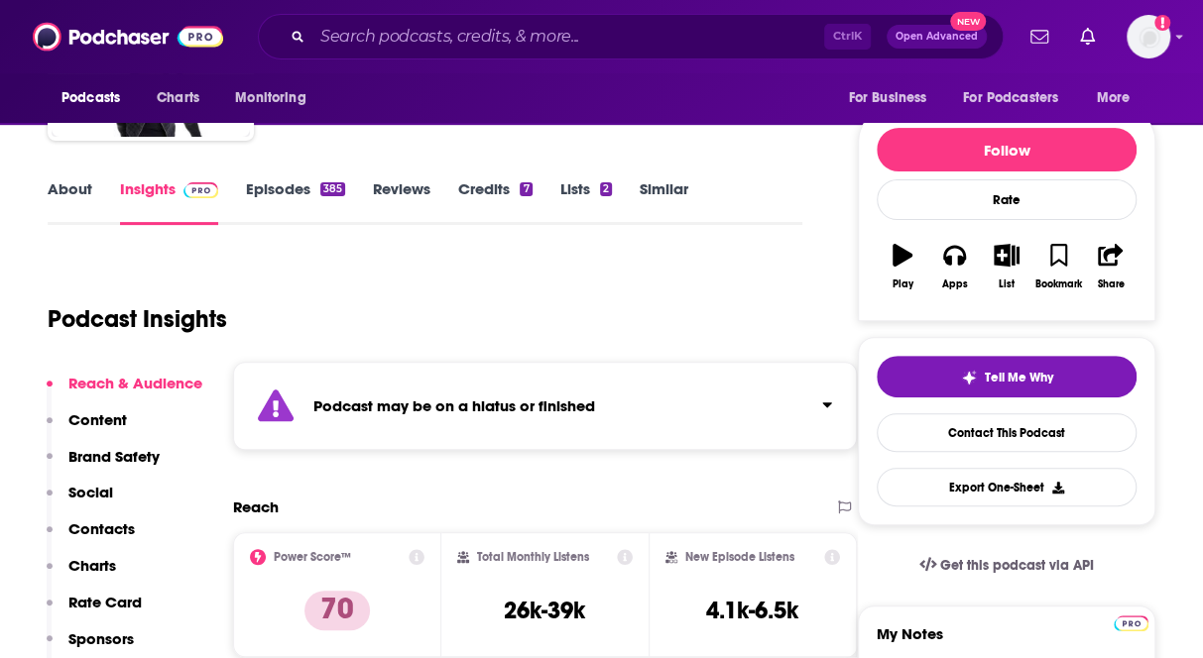
scroll to position [298, 0]
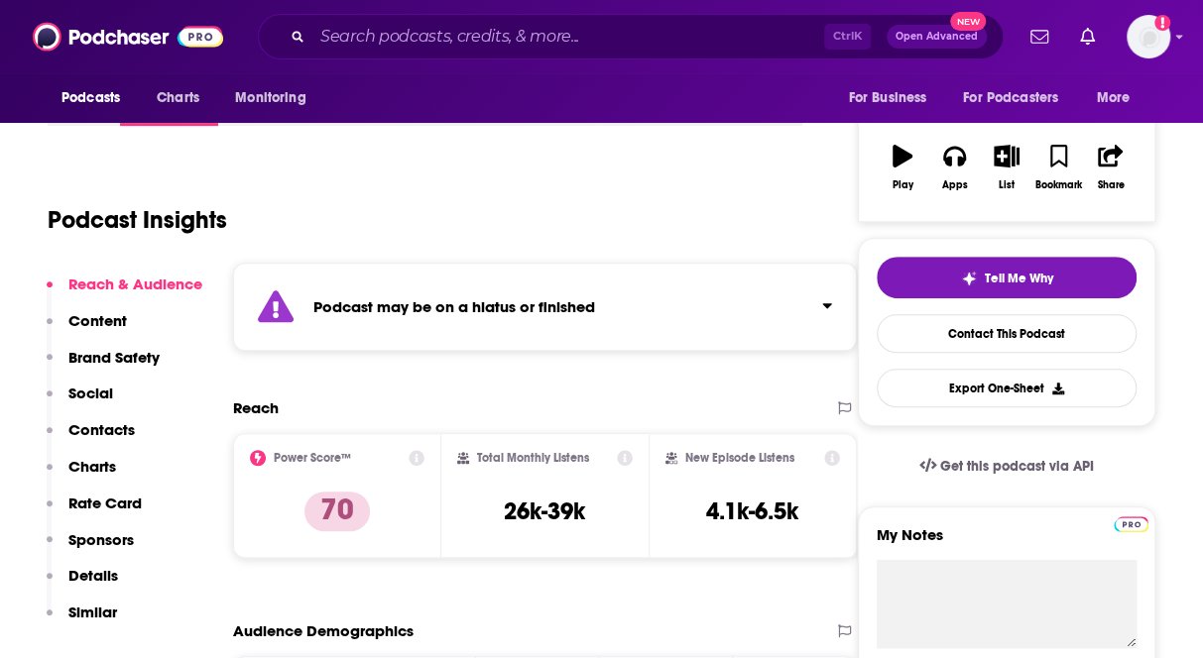
click at [830, 302] on icon "Click to expand status details" at bounding box center [827, 306] width 10 height 16
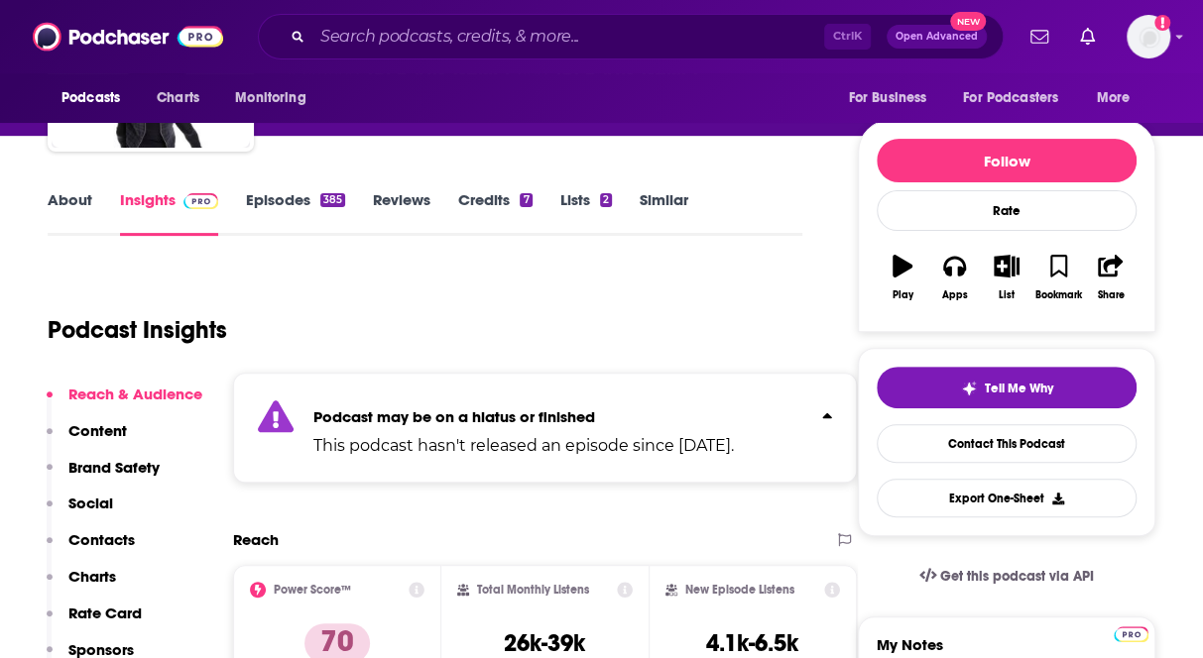
scroll to position [99, 0]
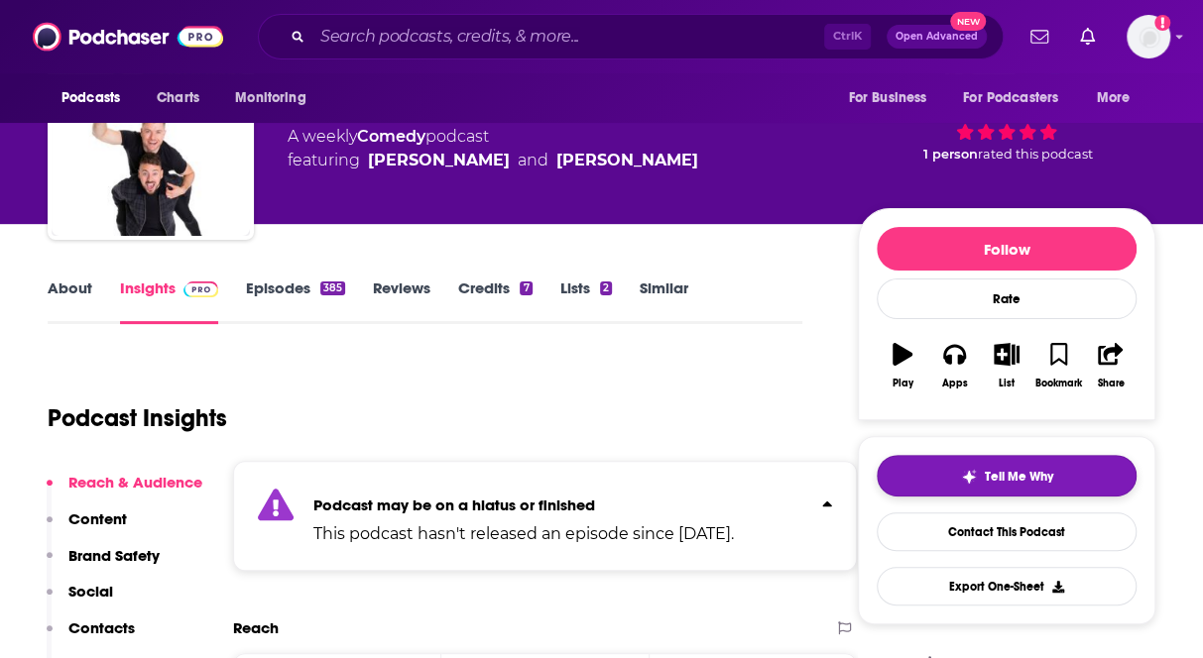
click at [954, 474] on button "Tell Me Why" at bounding box center [1007, 476] width 260 height 42
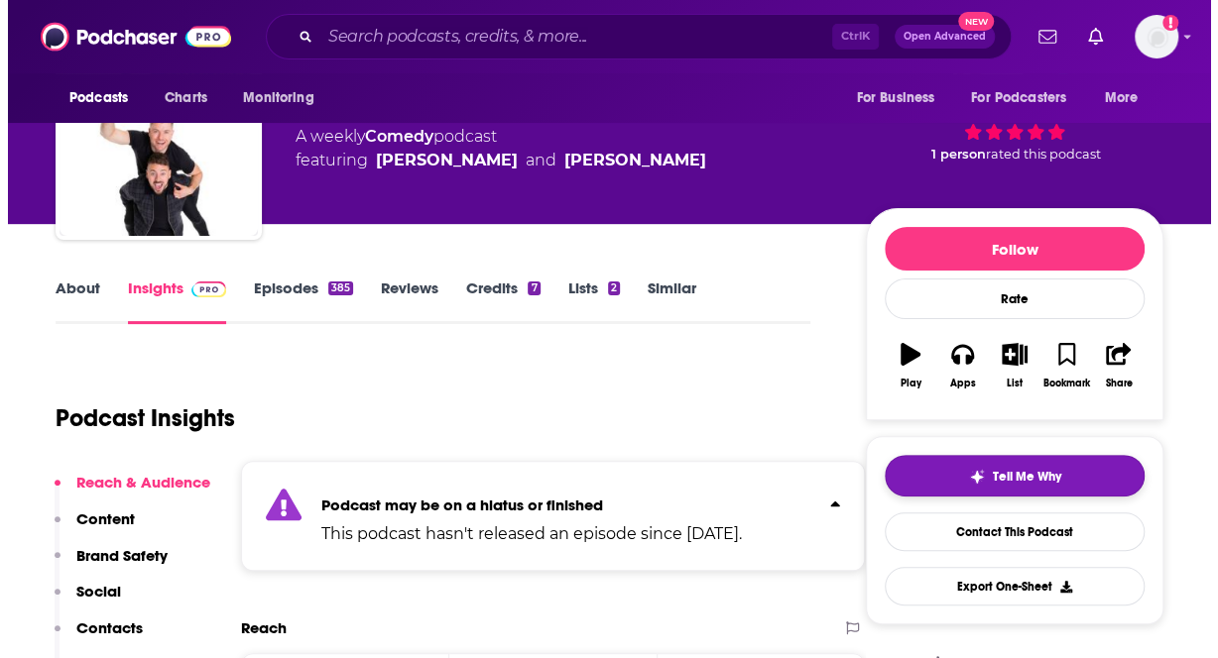
scroll to position [0, 0]
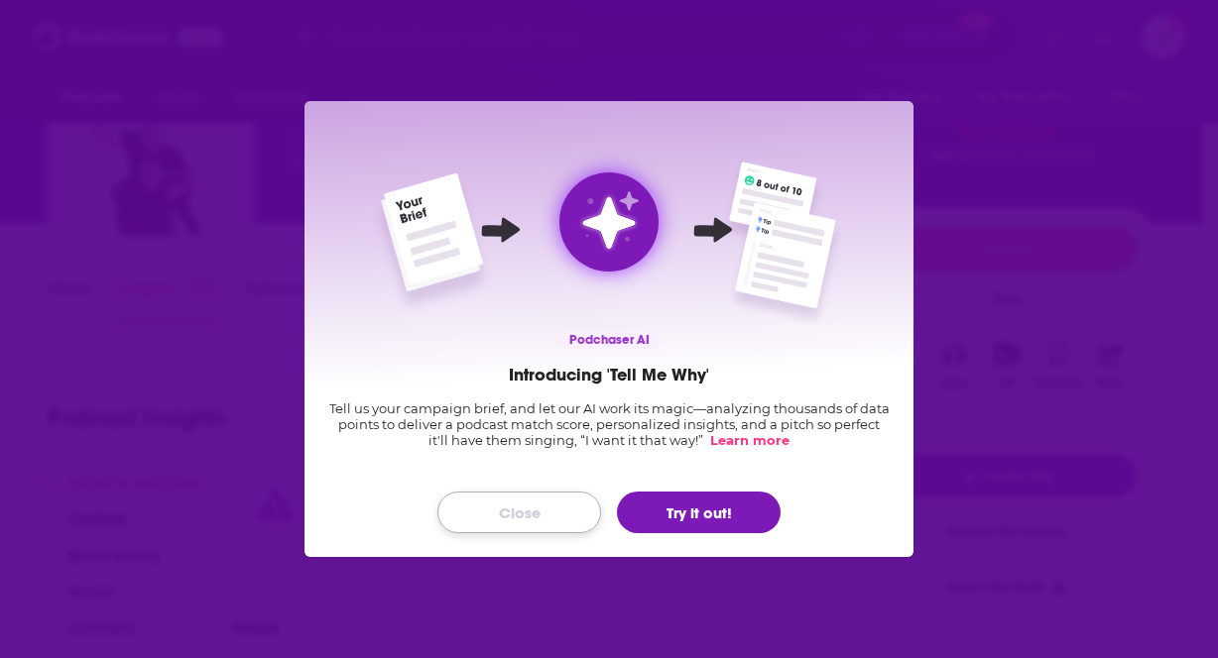
click at [525, 508] on button "Close" at bounding box center [519, 513] width 164 height 42
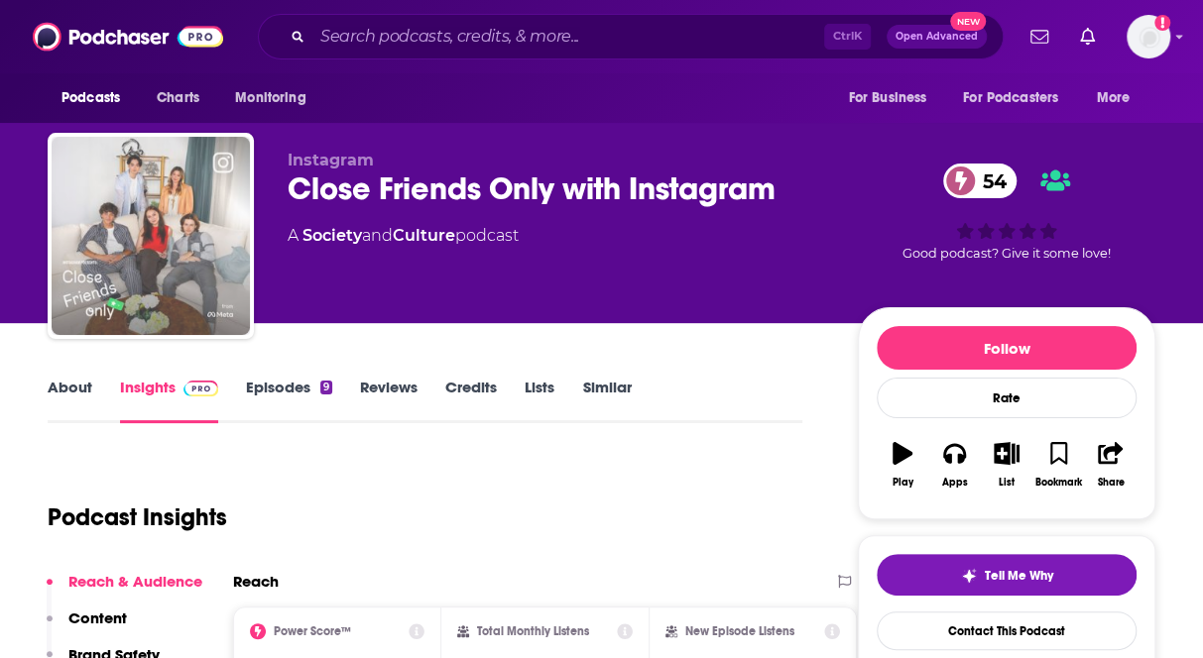
click at [179, 263] on img "Close Friends Only with Instagram" at bounding box center [151, 236] width 198 height 198
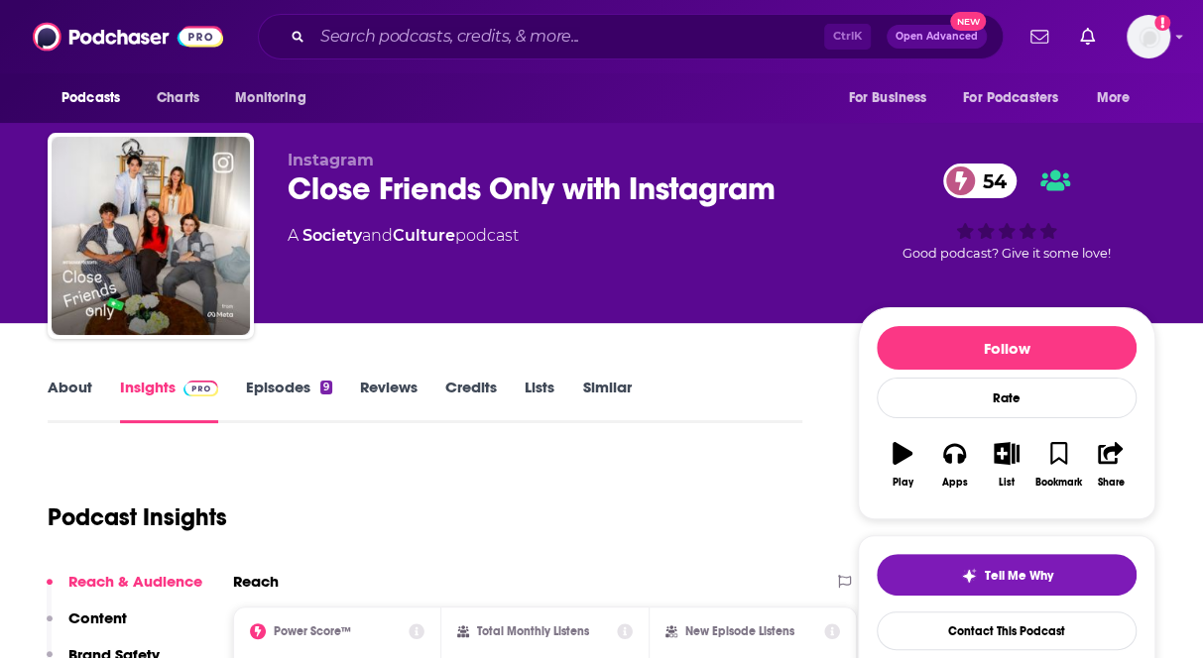
click at [69, 398] on link "About" at bounding box center [70, 401] width 45 height 46
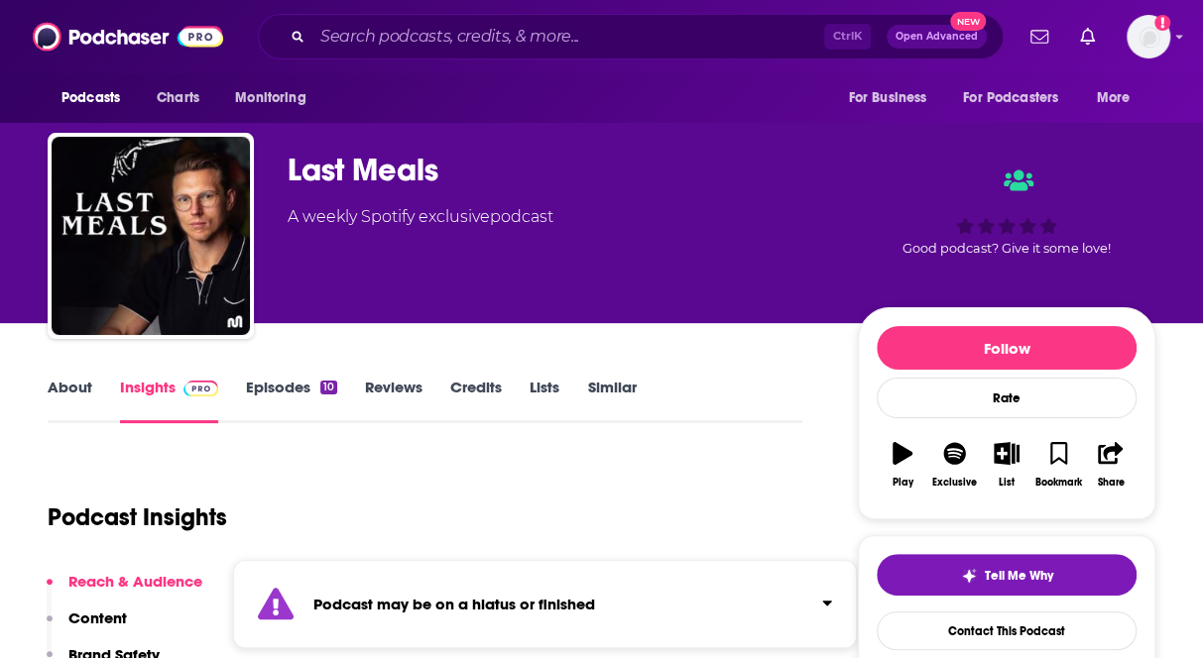
click at [292, 400] on link "Episodes 10" at bounding box center [291, 401] width 91 height 46
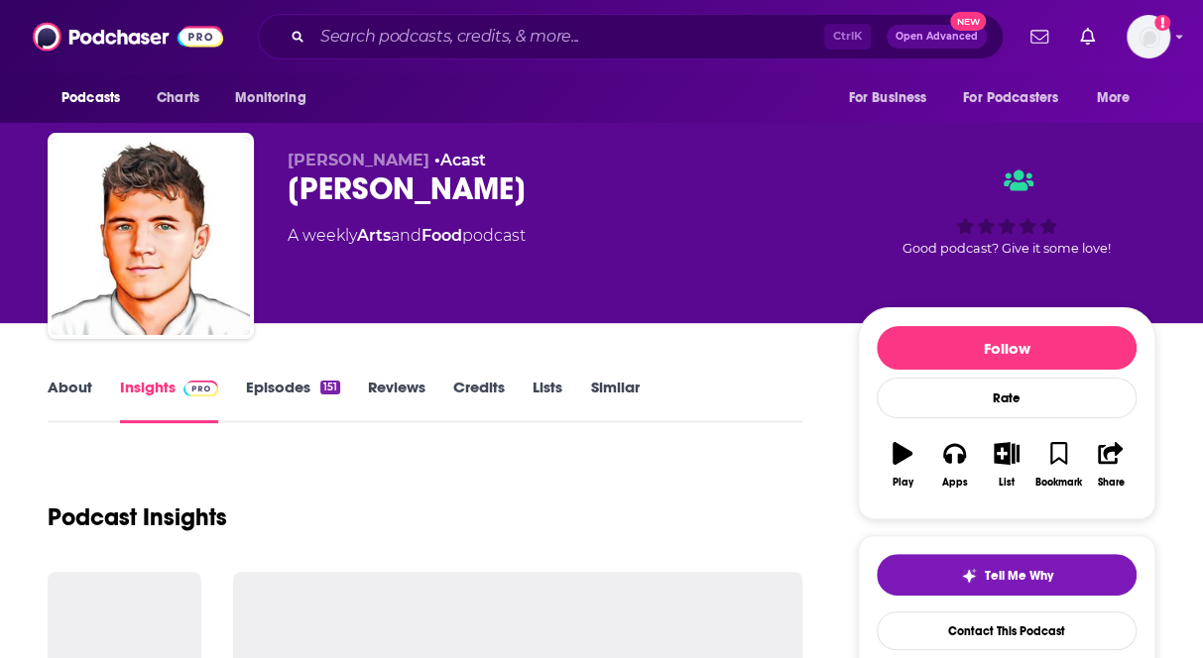
click at [277, 396] on link "Episodes 151" at bounding box center [293, 401] width 94 height 46
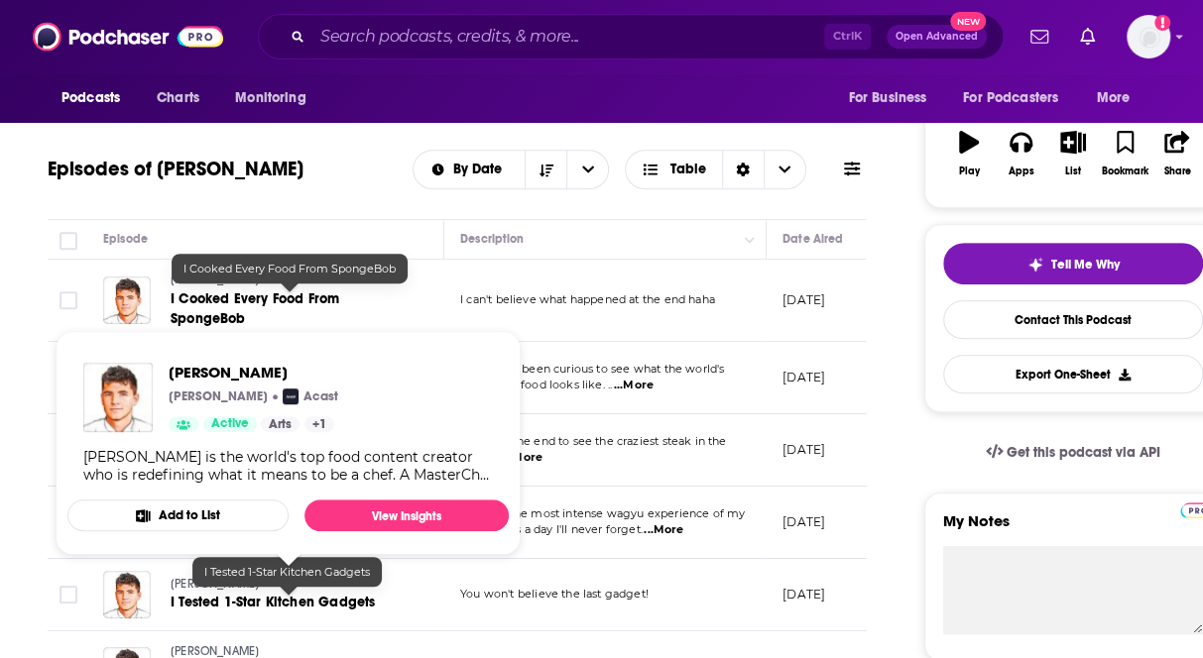
scroll to position [198, 0]
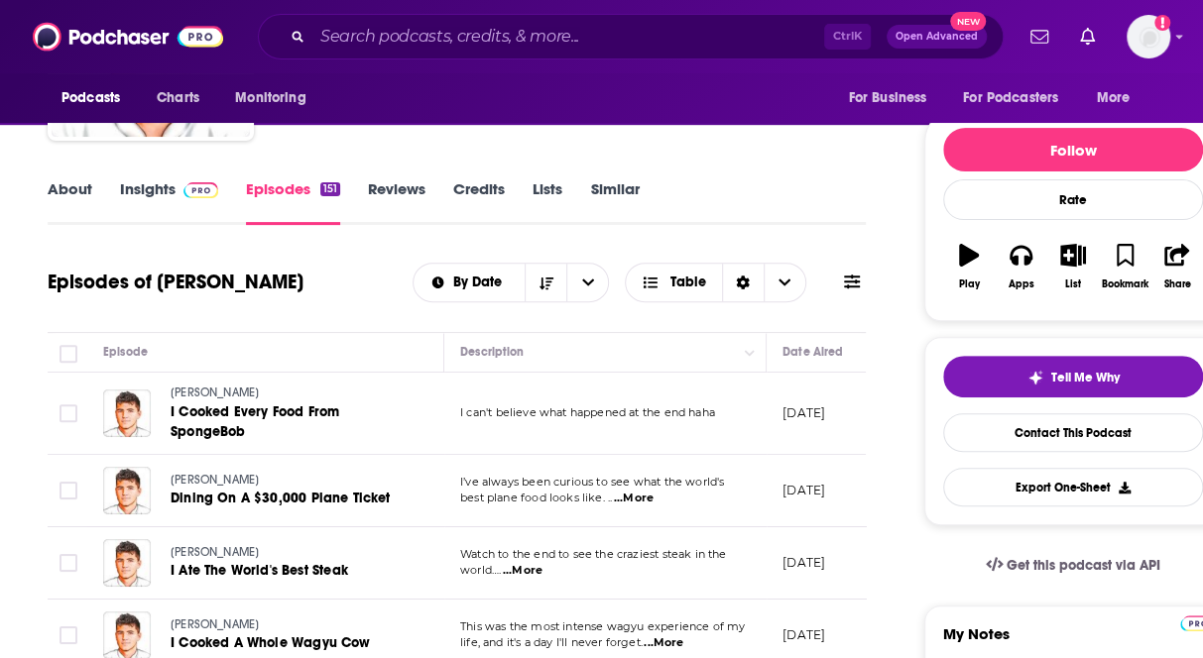
click at [62, 191] on link "About" at bounding box center [70, 202] width 45 height 46
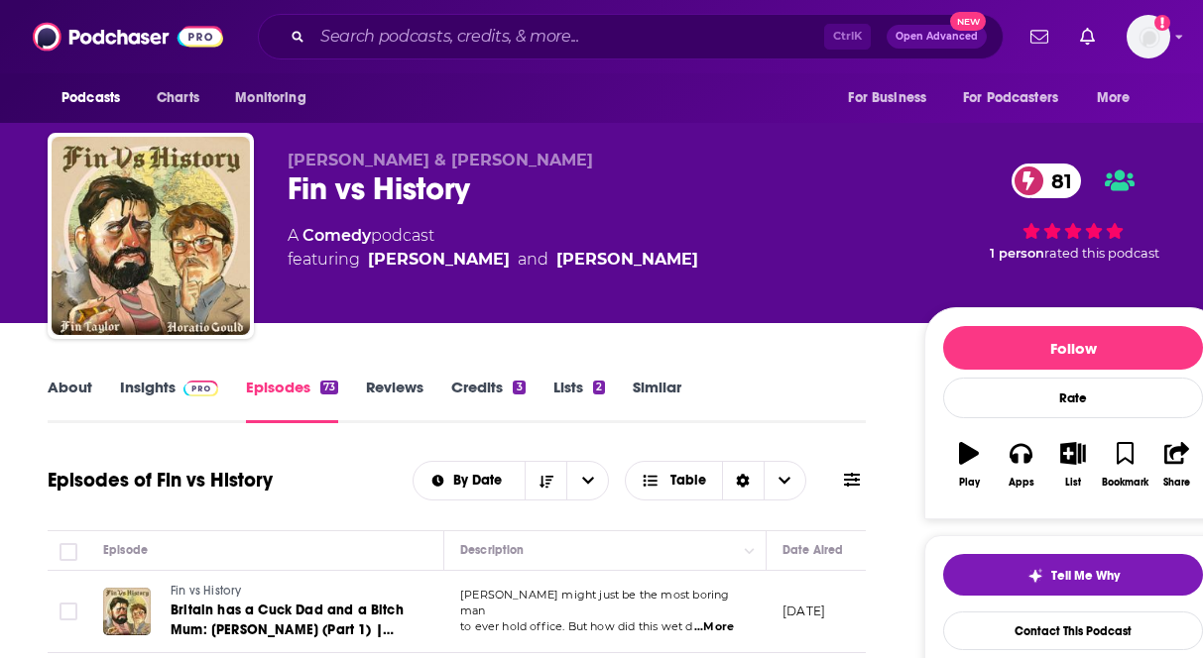
scroll to position [1978, 0]
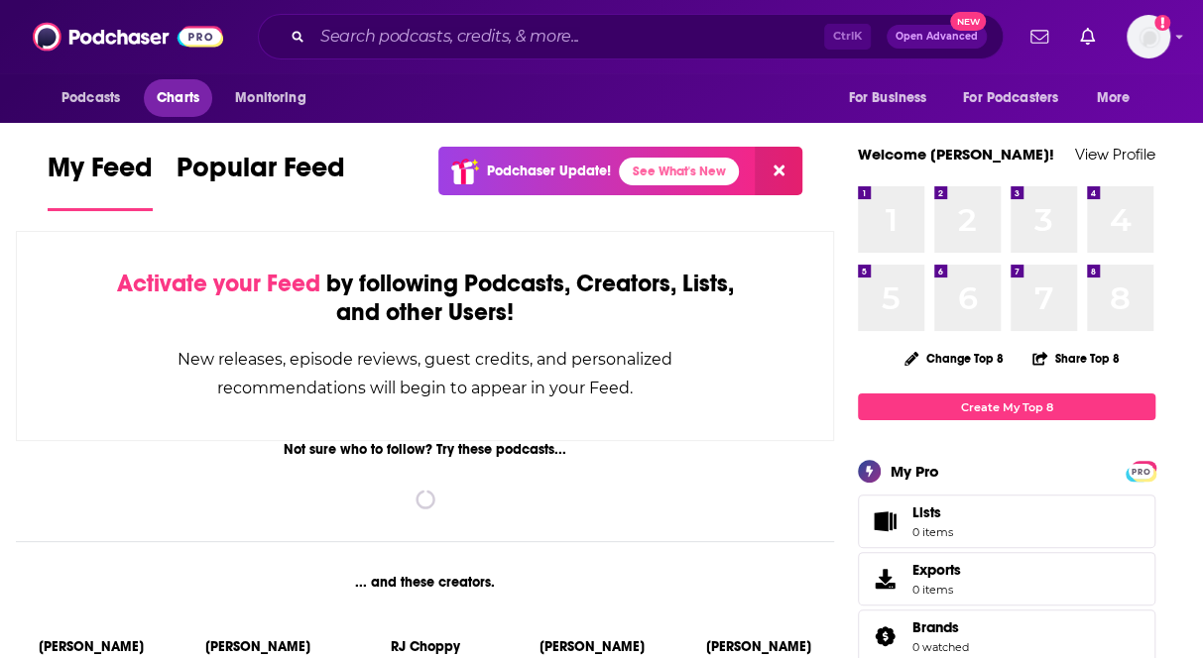
click at [164, 94] on span "Charts" at bounding box center [178, 98] width 43 height 28
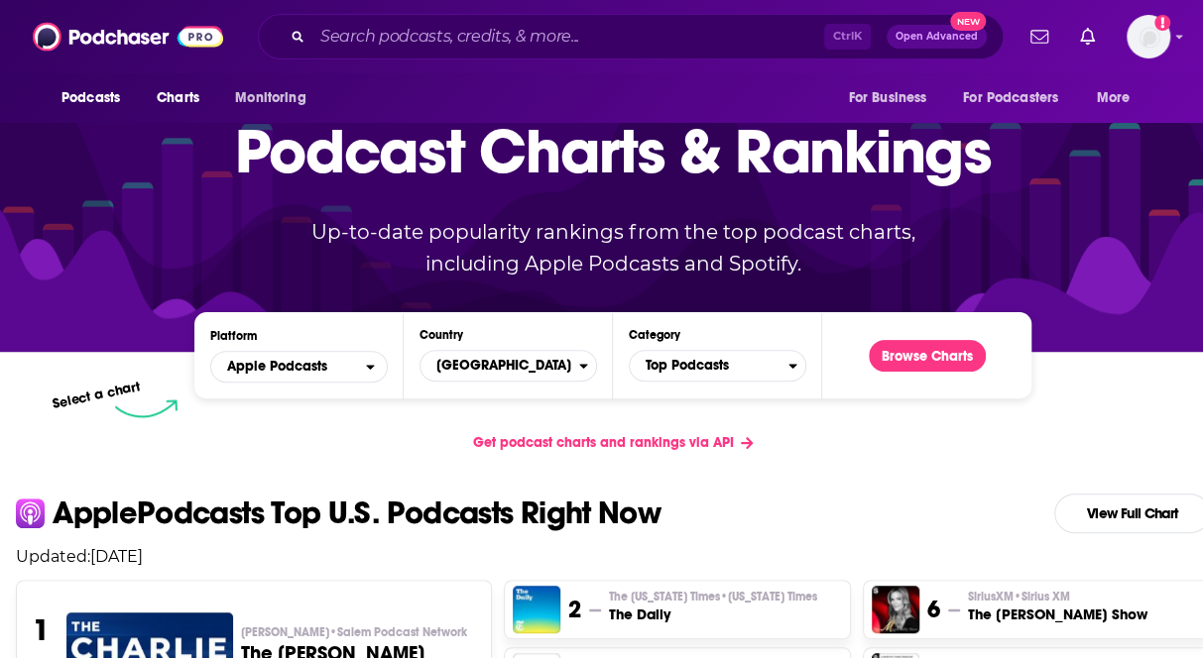
scroll to position [198, 0]
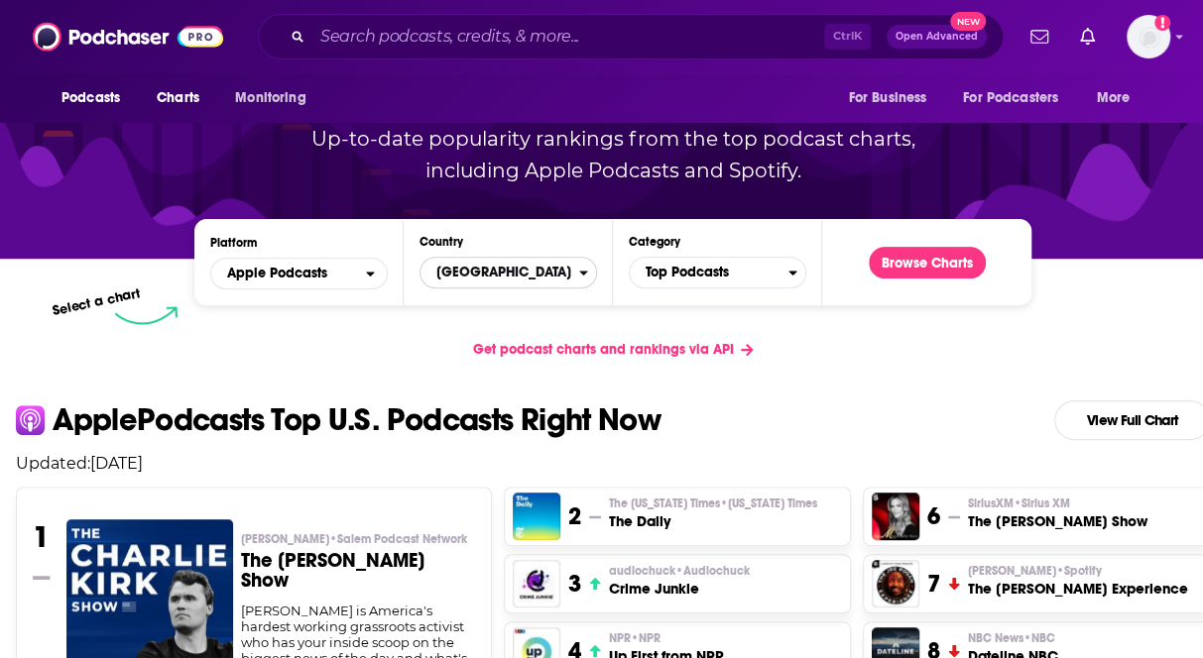
click at [519, 283] on span "[GEOGRAPHIC_DATA]" at bounding box center [499, 273] width 159 height 34
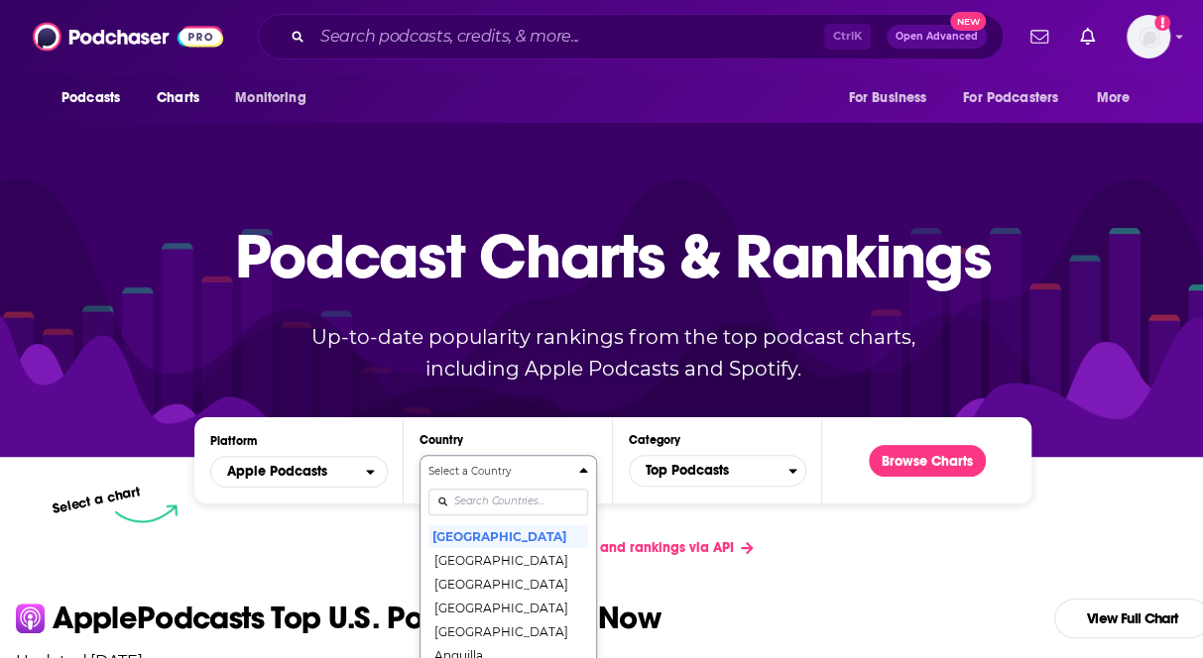
scroll to position [173, 0]
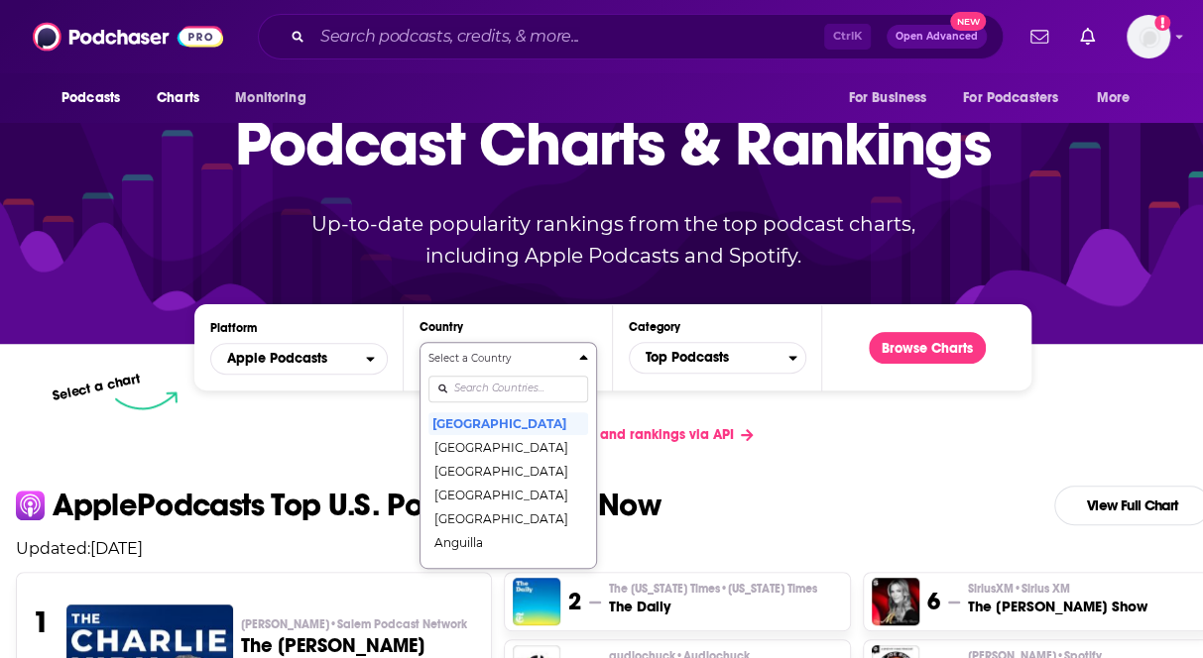
click at [491, 500] on div "Select a Country [GEOGRAPHIC_DATA] [GEOGRAPHIC_DATA] [GEOGRAPHIC_DATA] [GEOGRAP…" at bounding box center [508, 455] width 160 height 209
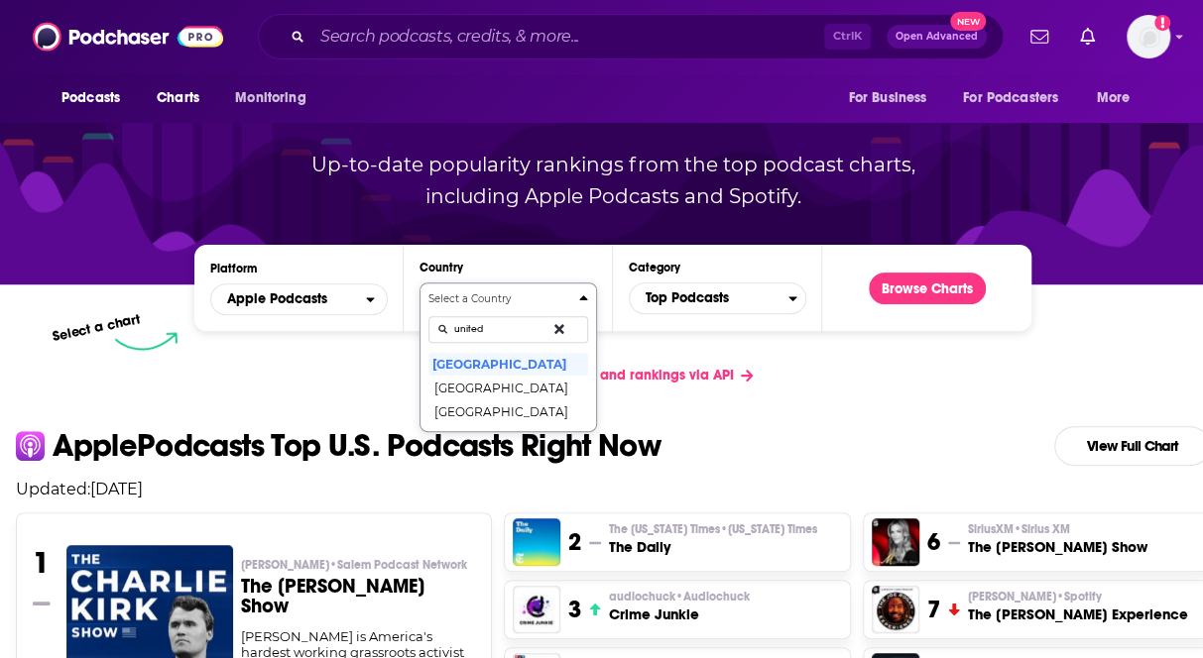
click at [419, 283] on button "Select a Country united [GEOGRAPHIC_DATA] [GEOGRAPHIC_DATA] [GEOGRAPHIC_DATA]" at bounding box center [508, 358] width 178 height 150
type input "united"
click at [488, 412] on button "[GEOGRAPHIC_DATA]" at bounding box center [508, 412] width 160 height 24
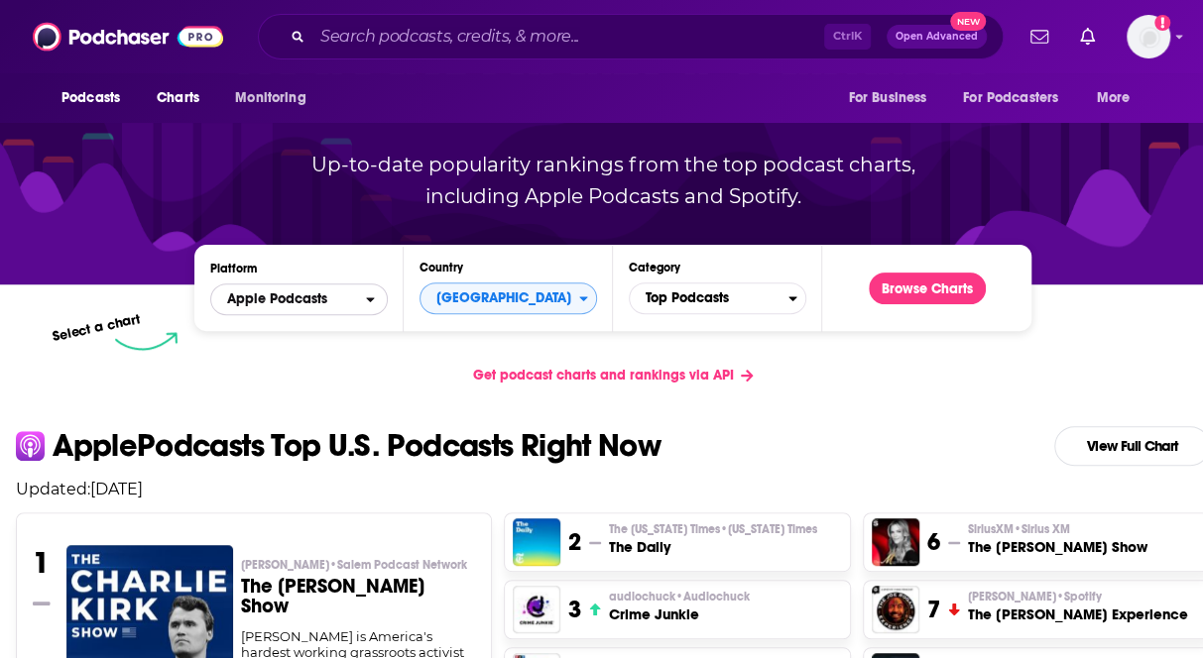
click at [329, 304] on span "Apple Podcasts" at bounding box center [288, 300] width 155 height 34
click at [302, 358] on span "Spotify" at bounding box center [298, 360] width 152 height 12
click at [903, 283] on button "Browse Charts" at bounding box center [927, 289] width 117 height 32
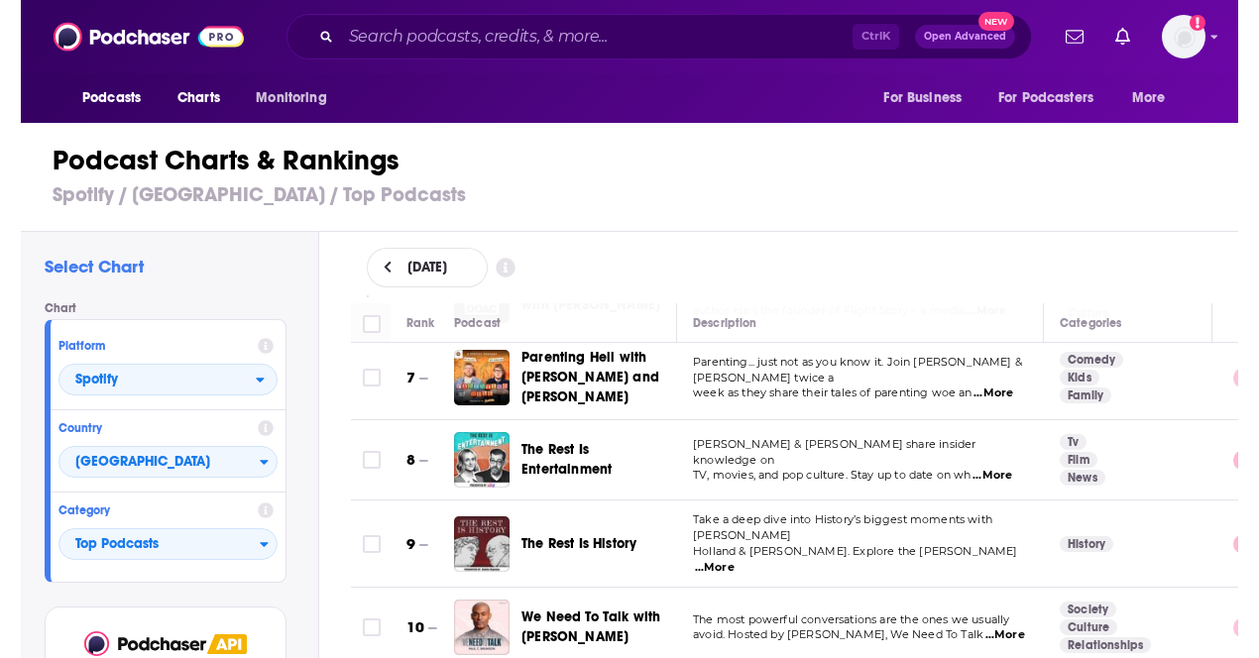
scroll to position [595, 0]
